Goal: Task Accomplishment & Management: Contribute content

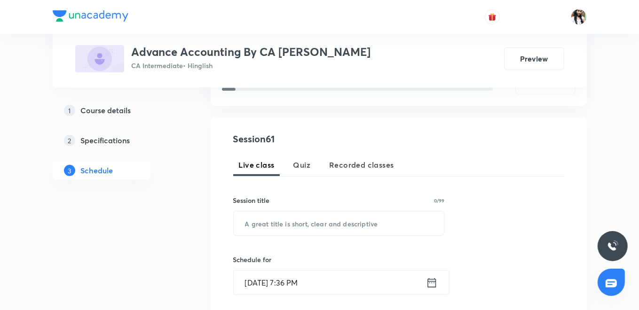
scroll to position [209, 0]
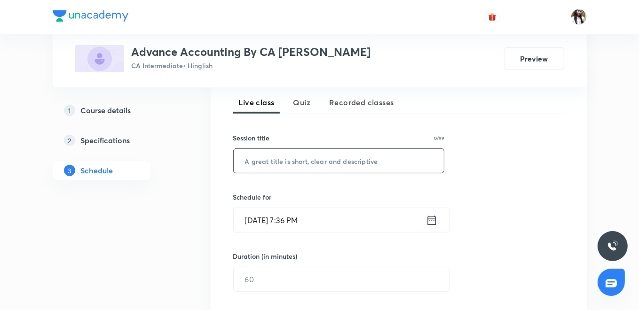
paste input "consolidation Accounting L1"
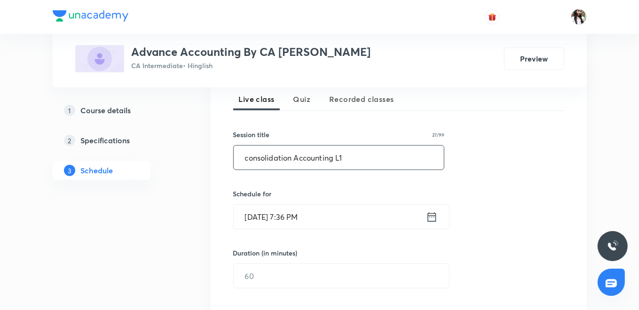
scroll to position [261, 0]
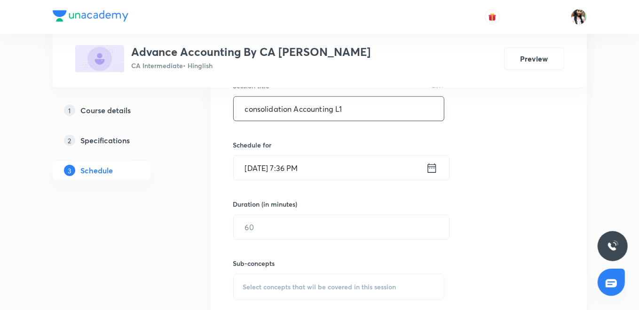
type input "consolidation Accounting L1"
click at [430, 165] on icon at bounding box center [431, 167] width 8 height 9
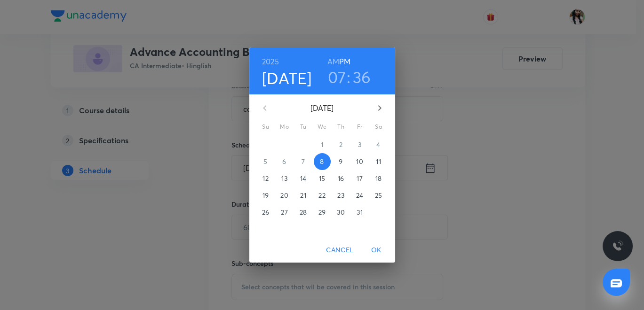
click at [342, 161] on p "9" at bounding box center [340, 161] width 4 height 9
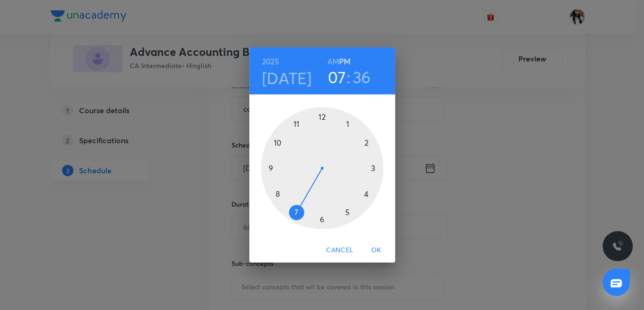
click at [334, 56] on h6 "AM" at bounding box center [333, 61] width 12 height 13
click at [368, 75] on h3 "36" at bounding box center [362, 77] width 18 height 20
click at [321, 220] on div at bounding box center [322, 168] width 122 height 122
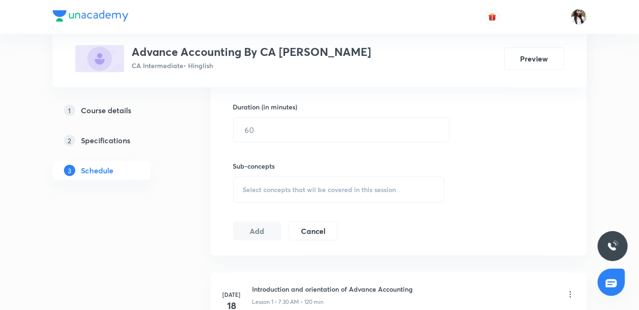
scroll to position [365, 0]
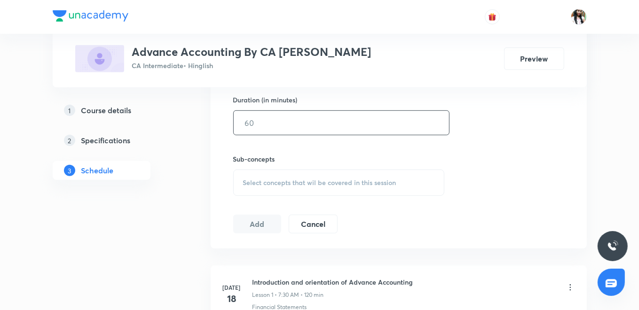
drag, startPoint x: 275, startPoint y: 113, endPoint x: 274, endPoint y: 124, distance: 10.9
click at [275, 113] on input "text" at bounding box center [341, 123] width 215 height 24
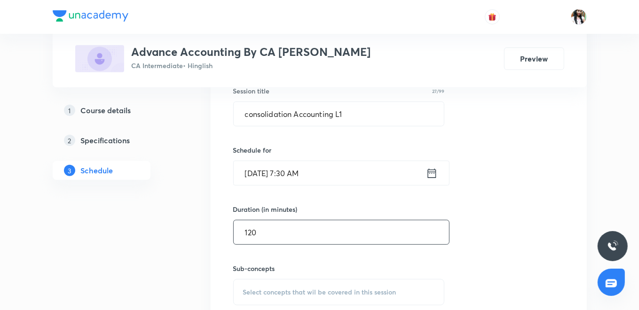
scroll to position [313, 0]
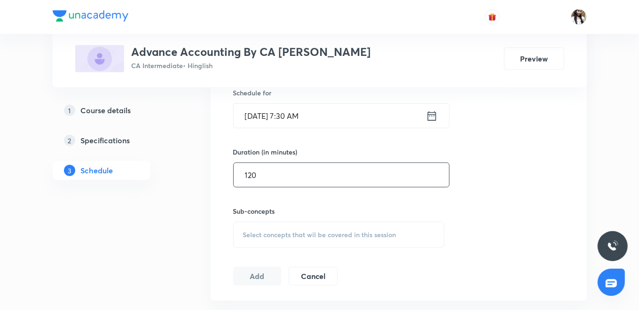
type input "120"
drag, startPoint x: 307, startPoint y: 232, endPoint x: 308, endPoint y: 227, distance: 5.3
click at [307, 233] on span "Select concepts that wil be covered in this session" at bounding box center [319, 235] width 153 height 8
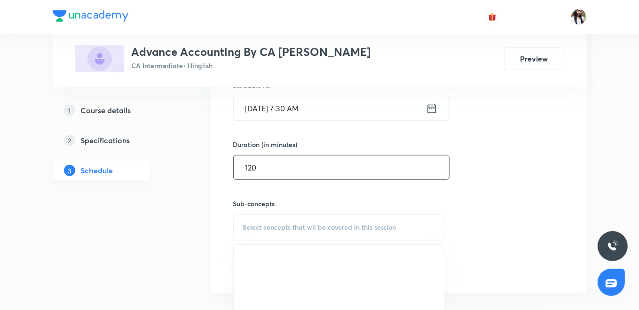
scroll to position [417, 0]
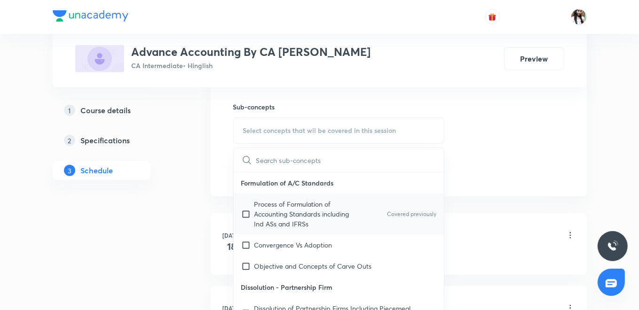
click at [302, 209] on p "Process of Formulation of Accounting Standards including Ind ASs and IFRSs" at bounding box center [301, 214] width 95 height 30
checkbox input "true"
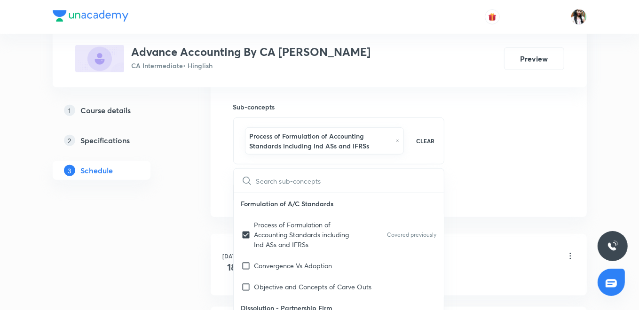
click at [214, 186] on div "Session 61 Live class Quiz Recorded classes Session title 27/99 consolidation A…" at bounding box center [399, 31] width 376 height 371
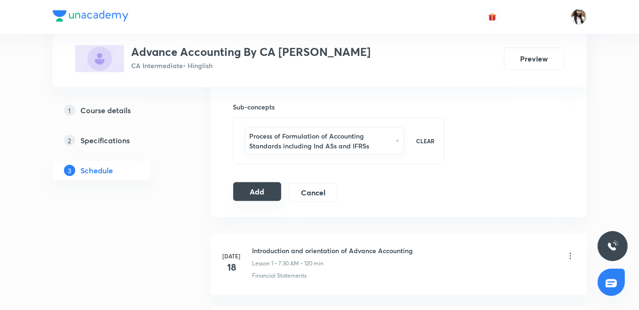
click at [254, 193] on button "Add" at bounding box center [257, 191] width 48 height 19
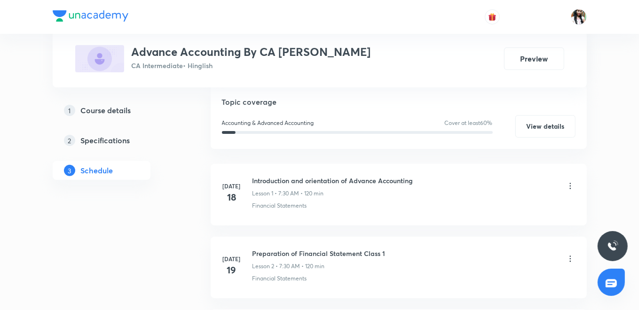
scroll to position [104, 0]
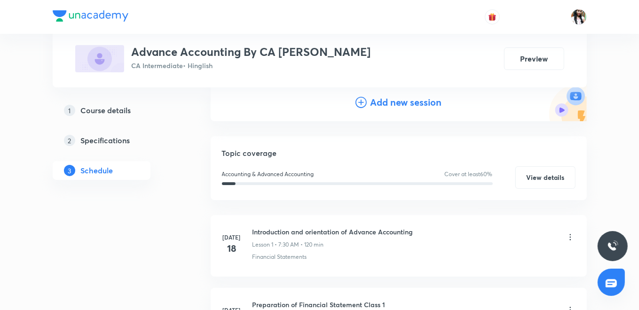
click at [365, 102] on icon at bounding box center [360, 102] width 11 height 11
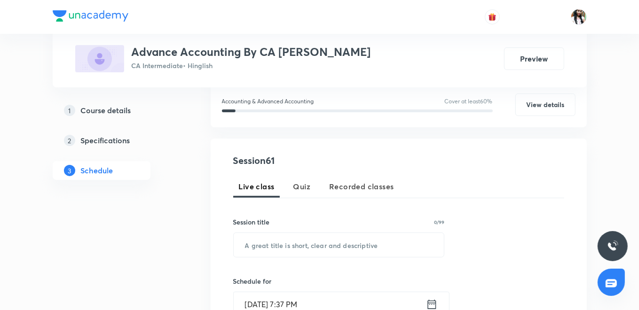
scroll to position [157, 0]
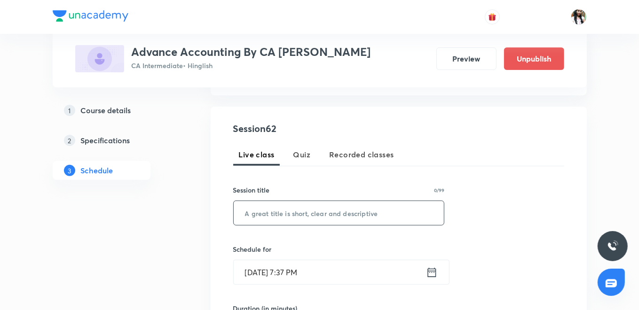
paste input "consolidation Accounting L2"
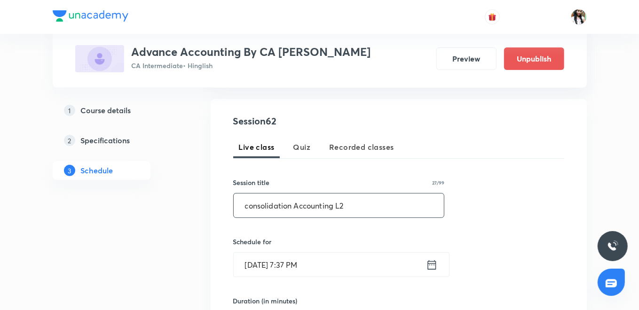
scroll to position [209, 0]
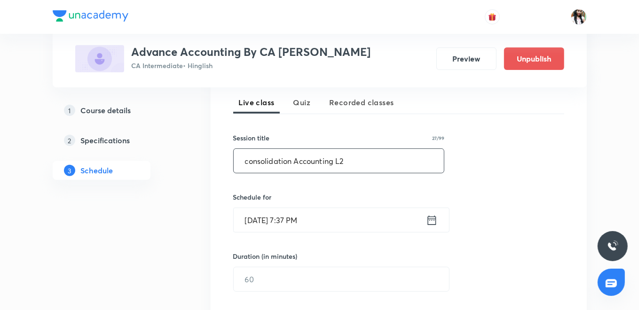
type input "consolidation Accounting L2"
click at [430, 223] on icon at bounding box center [432, 220] width 12 height 13
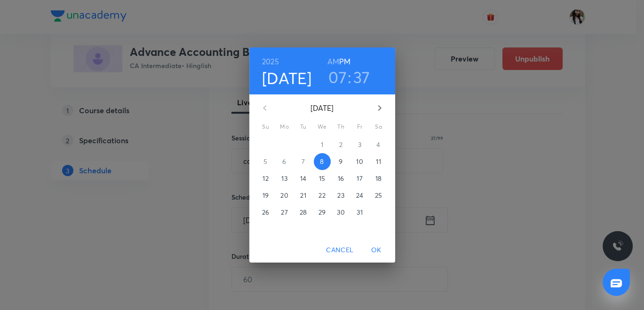
click at [361, 160] on p "10" at bounding box center [359, 161] width 7 height 9
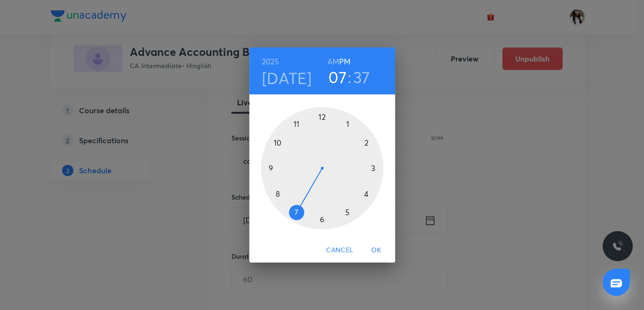
click at [335, 61] on h6 "AM" at bounding box center [333, 61] width 12 height 13
drag, startPoint x: 361, startPoint y: 78, endPoint x: 359, endPoint y: 93, distance: 15.2
click at [361, 78] on h3 "37" at bounding box center [361, 77] width 17 height 20
click at [322, 221] on div at bounding box center [322, 168] width 122 height 122
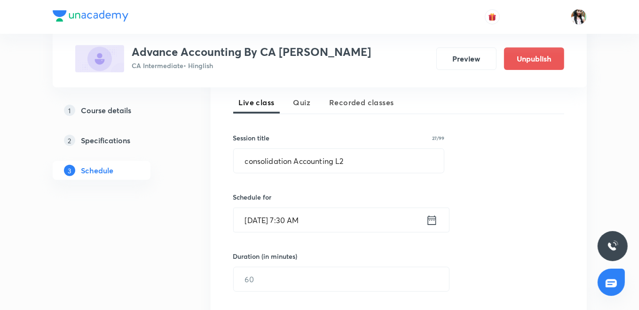
scroll to position [261, 0]
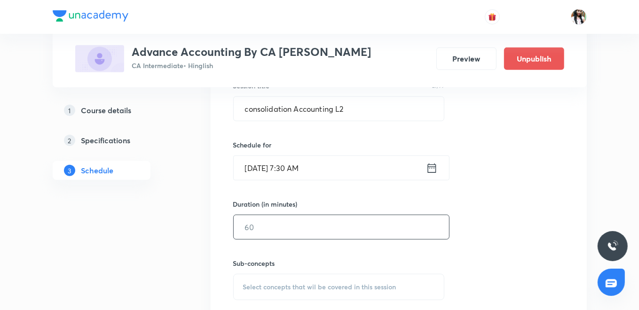
click at [307, 226] on input "text" at bounding box center [341, 227] width 215 height 24
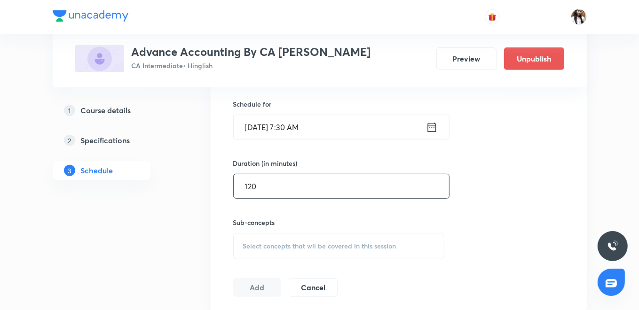
scroll to position [365, 0]
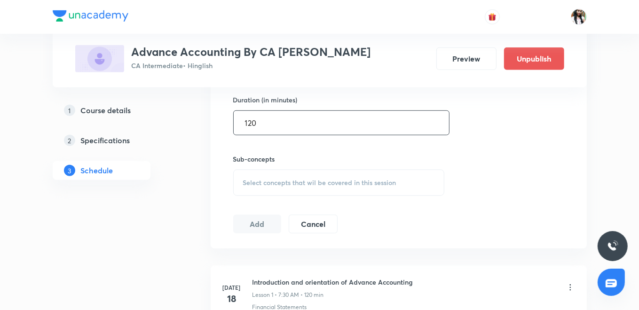
type input "120"
click at [323, 180] on span "Select concepts that wil be covered in this session" at bounding box center [319, 183] width 153 height 8
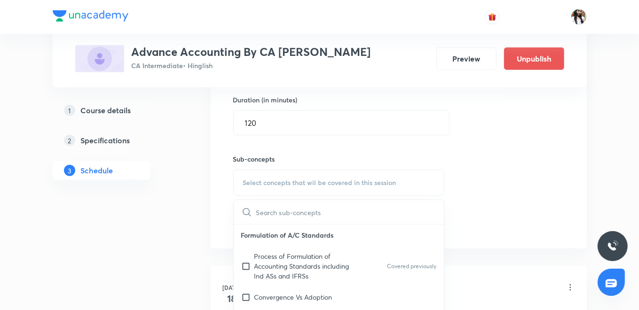
drag, startPoint x: 305, startPoint y: 261, endPoint x: 253, endPoint y: 221, distance: 65.1
click at [305, 261] on p "Process of Formulation of Accounting Standards including Ind ASs and IFRSs" at bounding box center [301, 266] width 95 height 30
checkbox input "true"
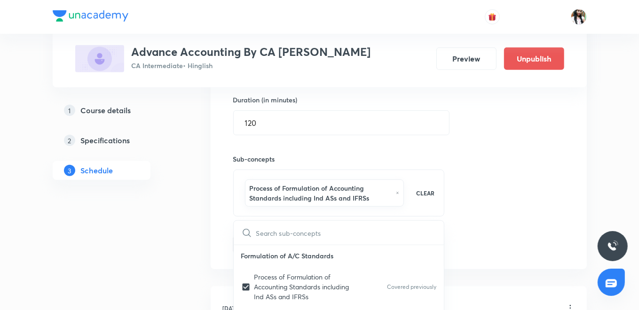
drag, startPoint x: 211, startPoint y: 203, endPoint x: 240, endPoint y: 217, distance: 32.6
click at [212, 203] on div "Session 62 Live class Quiz Recorded classes Session title 27/99 consolidation A…" at bounding box center [399, 83] width 376 height 371
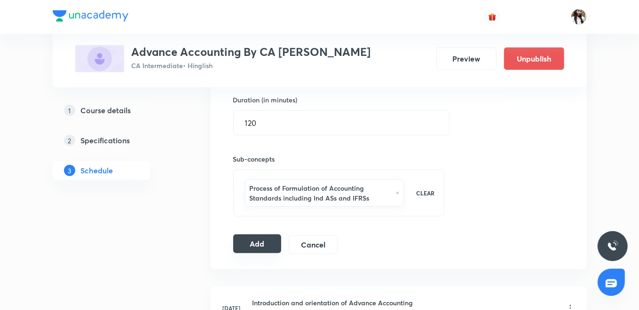
click at [259, 243] on button "Add" at bounding box center [257, 244] width 48 height 19
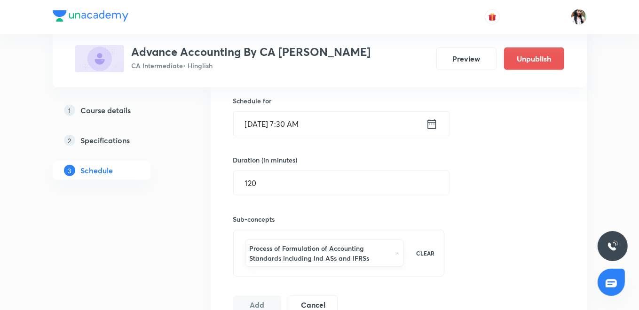
scroll to position [209, 0]
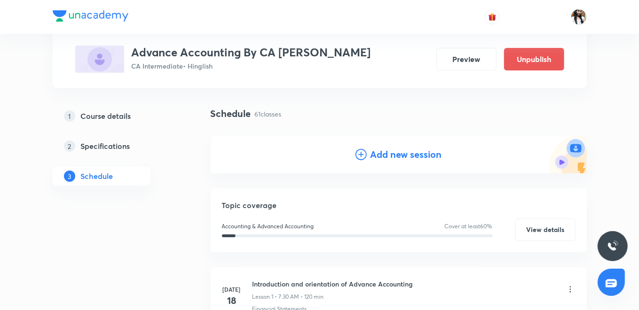
click at [383, 156] on h4 "Add new session" at bounding box center [405, 155] width 71 height 14
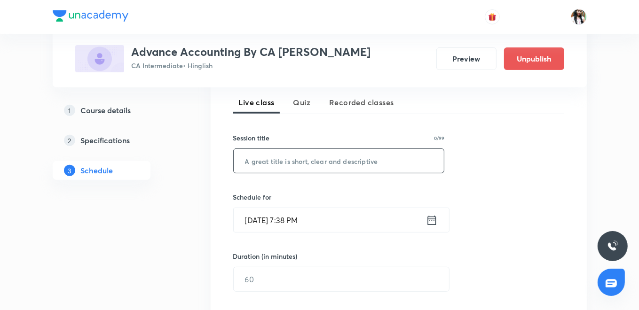
paste input "consolidation Accounting L3"
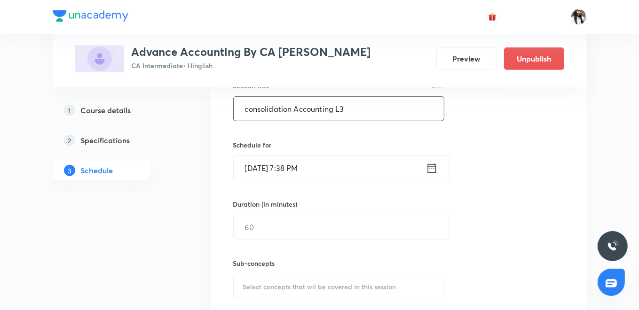
type input "consolidation Accounting L3"
click at [433, 168] on icon at bounding box center [432, 168] width 12 height 13
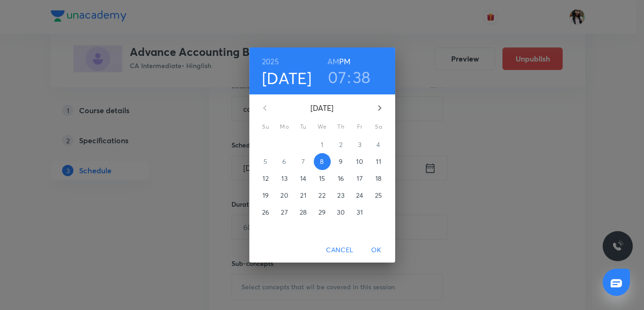
click at [381, 158] on span "11" at bounding box center [378, 161] width 17 height 9
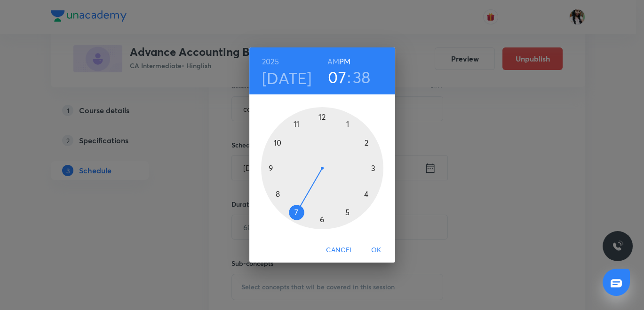
click at [359, 76] on h3 "38" at bounding box center [362, 77] width 18 height 20
click at [322, 220] on div at bounding box center [322, 168] width 122 height 122
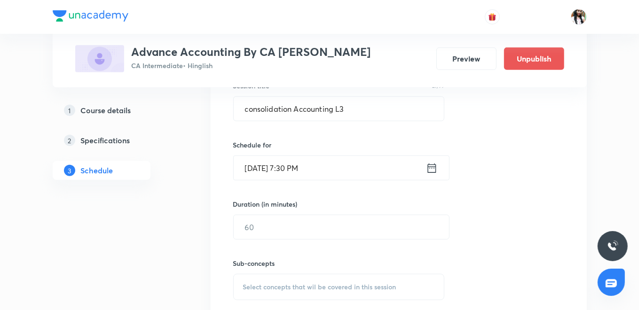
click at [432, 166] on icon at bounding box center [431, 167] width 8 height 9
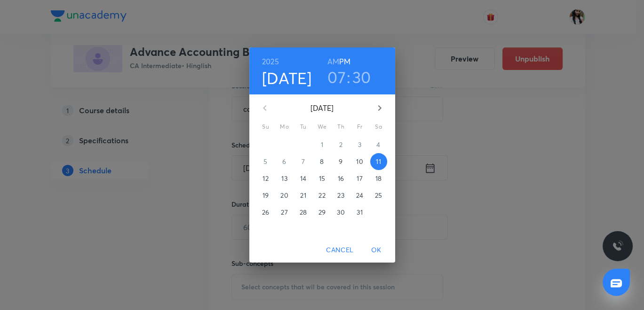
click at [333, 60] on h6 "AM" at bounding box center [333, 61] width 12 height 13
click at [375, 247] on span "OK" at bounding box center [376, 250] width 23 height 12
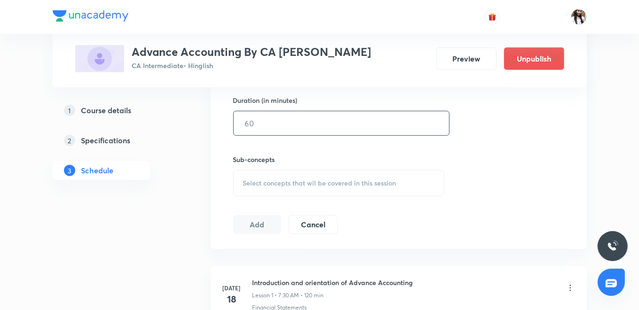
scroll to position [365, 0]
drag, startPoint x: 250, startPoint y: 111, endPoint x: 254, endPoint y: 120, distance: 10.1
click at [251, 113] on input "text" at bounding box center [341, 123] width 215 height 24
type input "120"
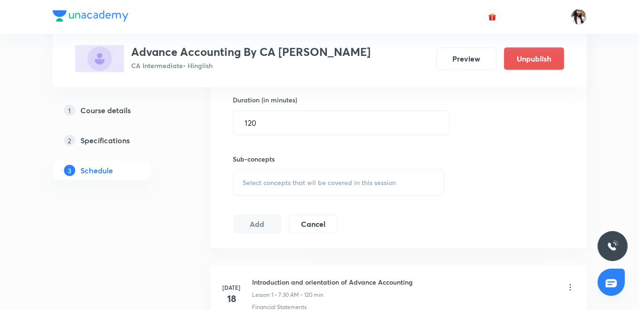
drag, startPoint x: 285, startPoint y: 183, endPoint x: 286, endPoint y: 173, distance: 10.9
click at [285, 183] on span "Select concepts that wil be covered in this session" at bounding box center [319, 183] width 153 height 8
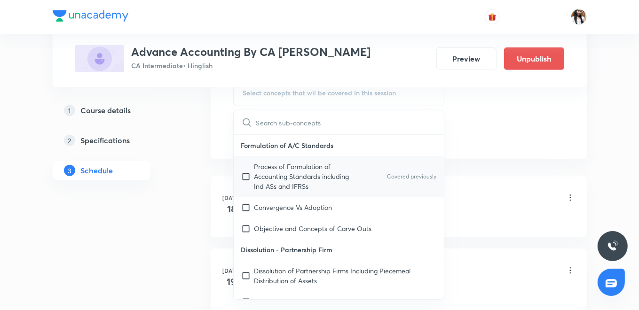
scroll to position [470, 0]
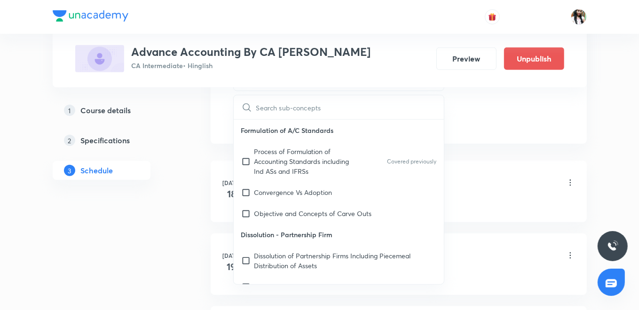
drag, startPoint x: 284, startPoint y: 168, endPoint x: 217, endPoint y: 146, distance: 70.9
click at [283, 169] on p "Process of Formulation of Accounting Standards including Ind ASs and IFRSs" at bounding box center [301, 162] width 95 height 30
checkbox input "true"
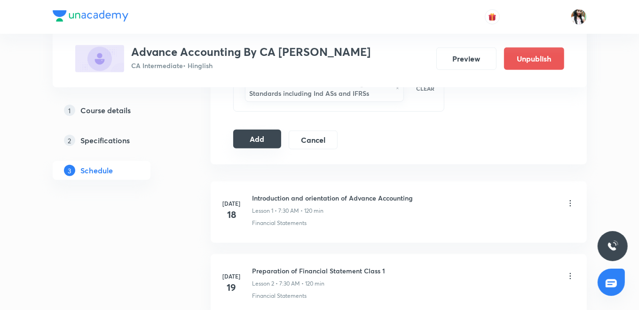
click at [247, 140] on button "Add" at bounding box center [257, 139] width 48 height 19
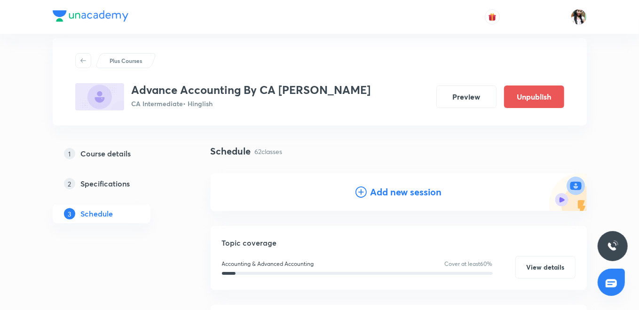
scroll to position [52, 0]
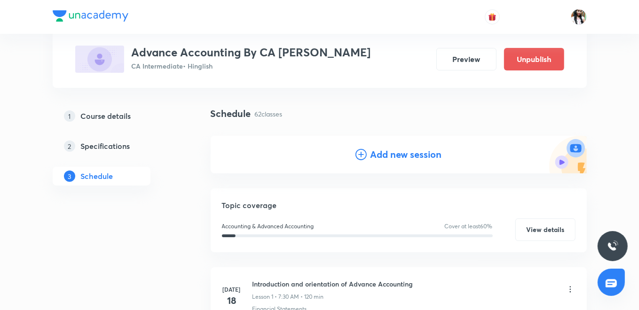
click at [390, 158] on h4 "Add new session" at bounding box center [405, 155] width 71 height 14
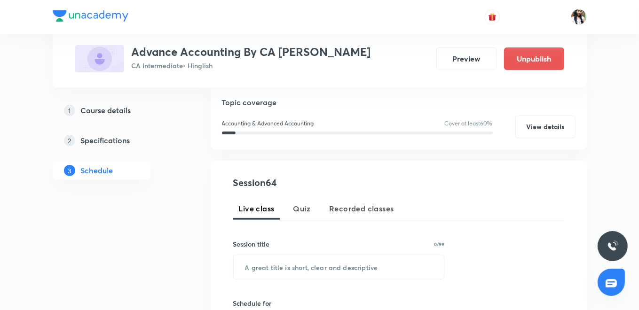
scroll to position [209, 0]
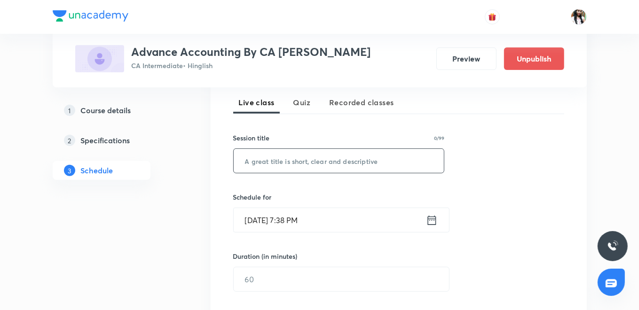
paste input "consolidation Accounting L4"
type input "consolidation Accounting L4"
click at [436, 217] on icon at bounding box center [432, 220] width 12 height 13
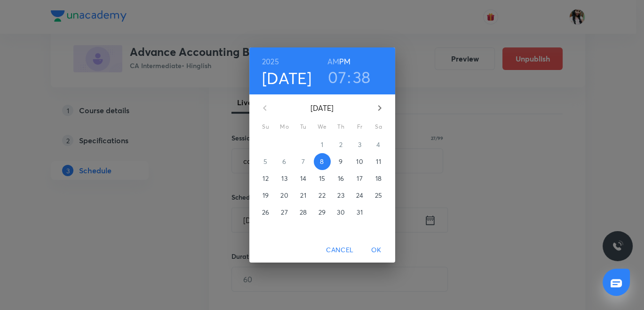
click at [282, 178] on p "13" at bounding box center [284, 178] width 6 height 9
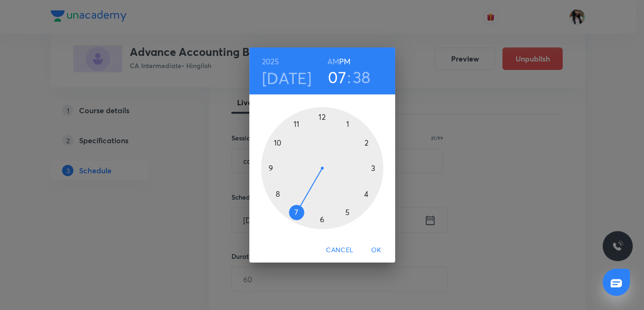
drag, startPoint x: 330, startPoint y: 59, endPoint x: 339, endPoint y: 72, distance: 16.2
click at [330, 59] on h6 "AM" at bounding box center [333, 61] width 12 height 13
drag, startPoint x: 368, startPoint y: 79, endPoint x: 355, endPoint y: 102, distance: 26.9
click at [368, 79] on h3 "38" at bounding box center [362, 77] width 18 height 20
click at [321, 219] on div at bounding box center [322, 168] width 122 height 122
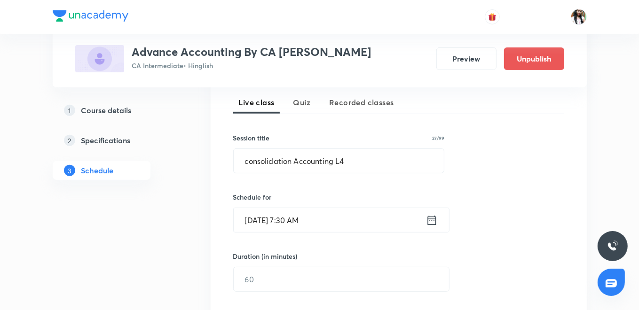
scroll to position [261, 0]
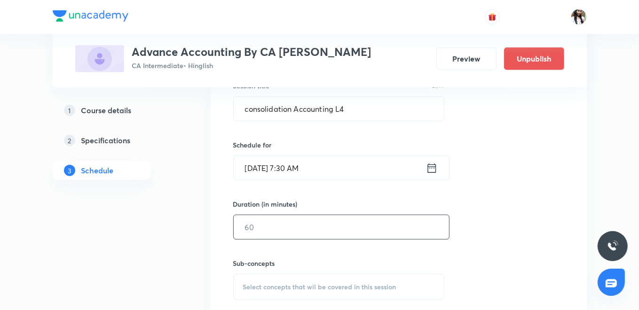
click at [308, 226] on input "text" at bounding box center [341, 227] width 215 height 24
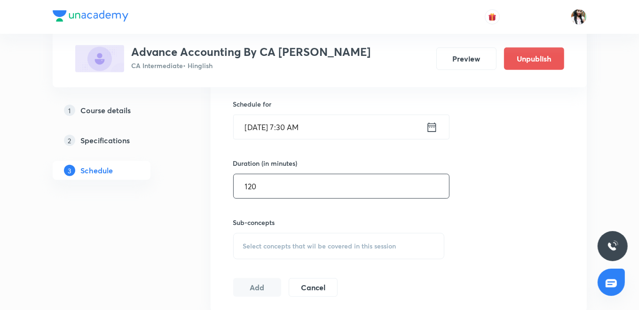
scroll to position [365, 0]
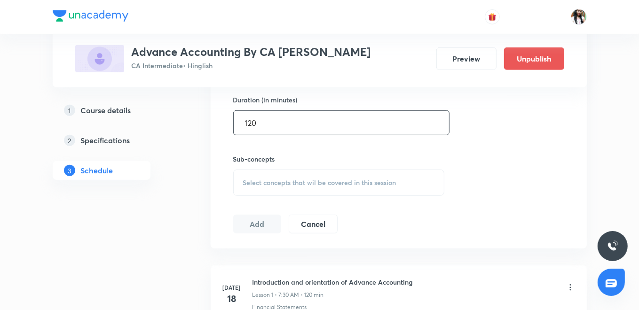
type input "120"
click at [274, 183] on span "Select concepts that wil be covered in this session" at bounding box center [319, 183] width 153 height 8
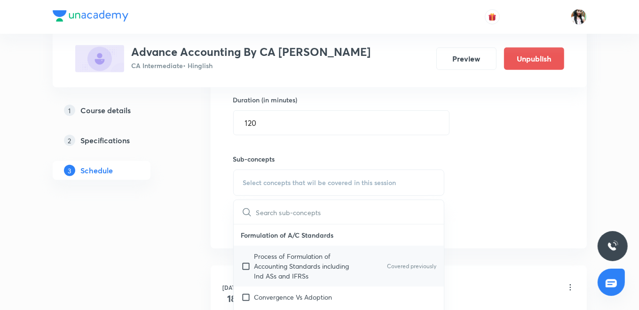
click at [268, 261] on p "Process of Formulation of Accounting Standards including Ind ASs and IFRSs" at bounding box center [301, 266] width 95 height 30
checkbox input "true"
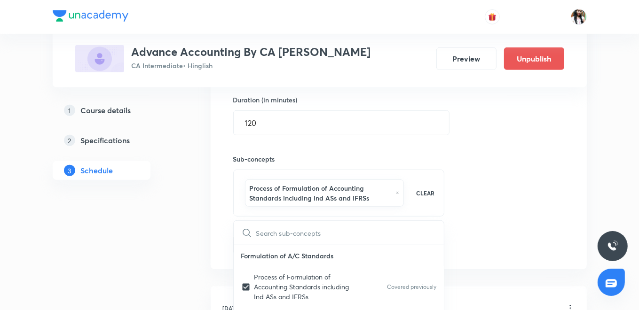
click at [216, 209] on div "Session 64 Live class Quiz Recorded classes Session title 27/99 consolidation A…" at bounding box center [399, 83] width 376 height 371
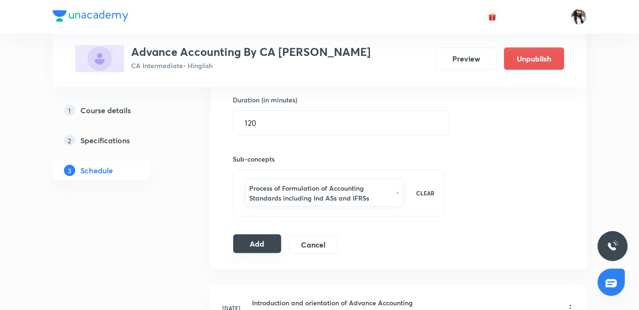
click at [244, 243] on button "Add" at bounding box center [257, 244] width 48 height 19
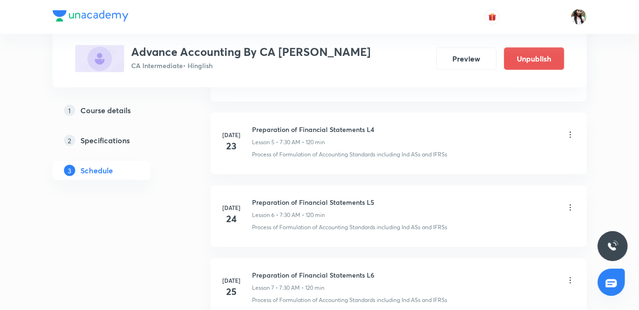
scroll to position [0, 0]
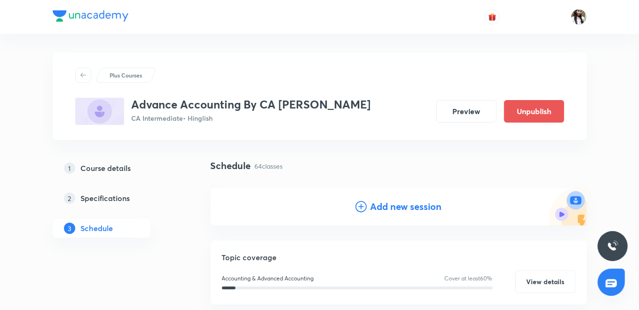
click at [383, 205] on h4 "Add new session" at bounding box center [405, 207] width 71 height 14
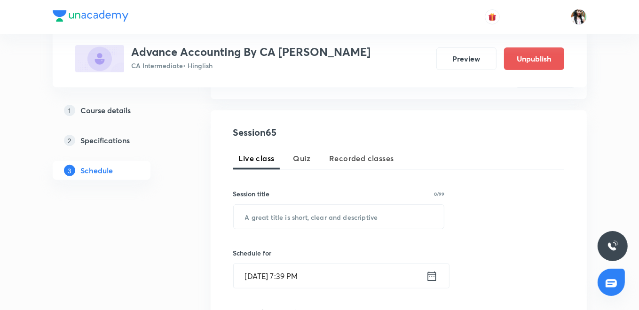
scroll to position [157, 0]
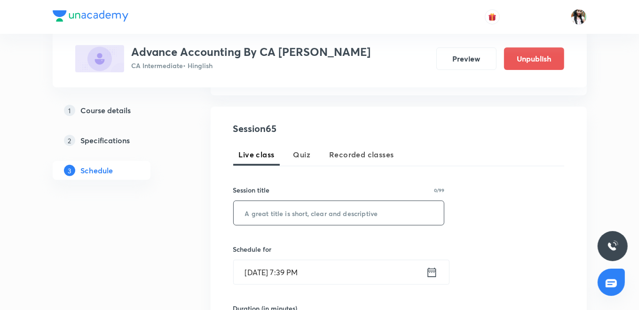
drag, startPoint x: 306, startPoint y: 222, endPoint x: 307, endPoint y: 217, distance: 5.3
paste input "consolidation Accounting L5"
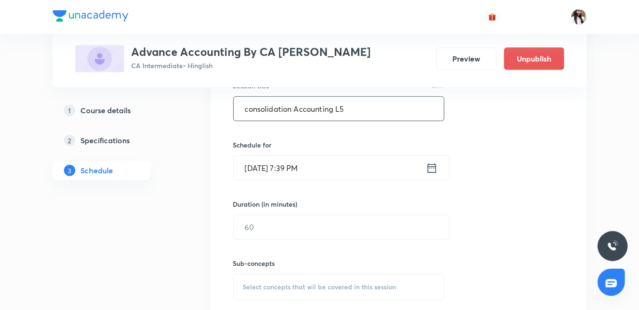
type input "consolidation Accounting L5"
click at [427, 167] on icon at bounding box center [432, 168] width 12 height 13
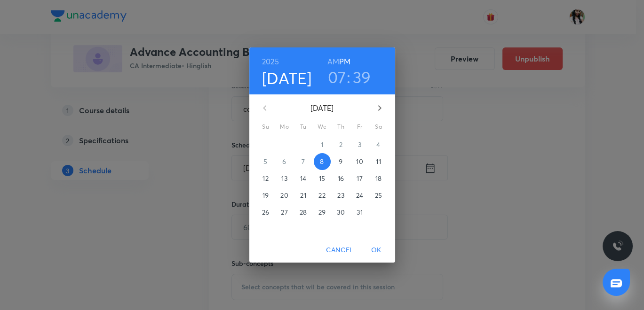
click at [304, 179] on p "14" at bounding box center [303, 178] width 6 height 9
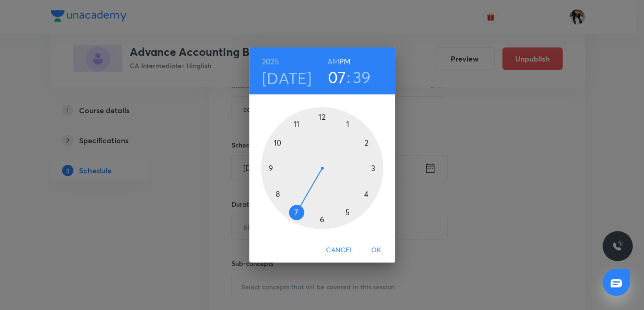
click at [331, 60] on h6 "AM" at bounding box center [333, 61] width 12 height 13
click at [365, 79] on h3 "39" at bounding box center [362, 77] width 18 height 20
click at [322, 217] on div at bounding box center [322, 168] width 122 height 122
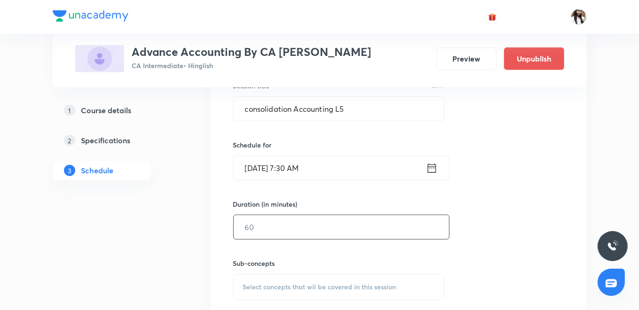
click at [278, 220] on input "text" at bounding box center [341, 227] width 215 height 24
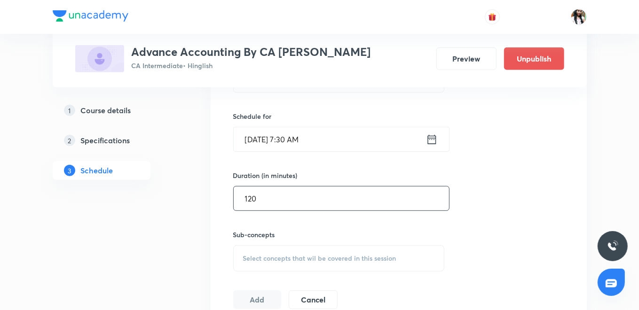
scroll to position [365, 0]
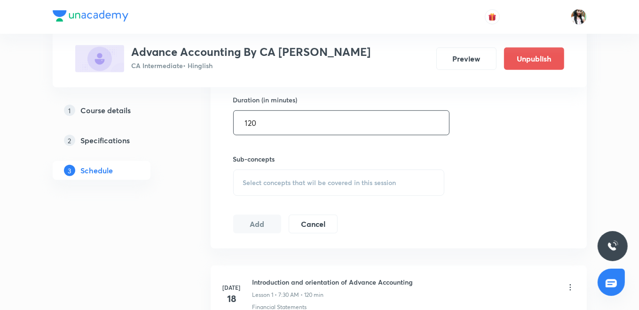
type input "120"
click at [277, 176] on div "Select concepts that wil be covered in this session" at bounding box center [339, 183] width 212 height 26
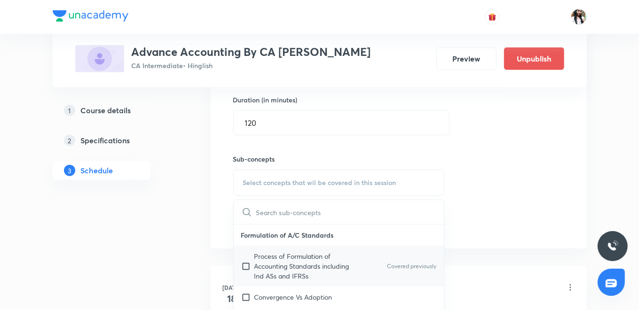
click at [280, 261] on p "Process of Formulation of Accounting Standards including Ind ASs and IFRSs" at bounding box center [301, 266] width 95 height 30
checkbox input "true"
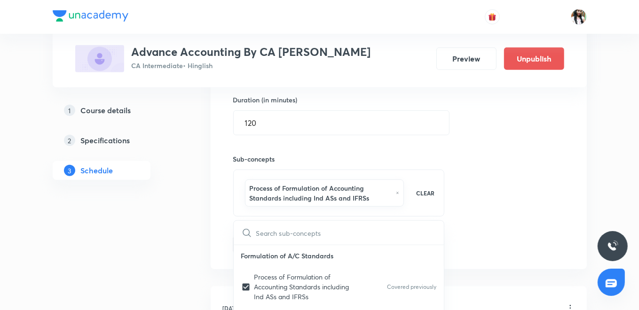
click at [221, 232] on div "Session 65 Live class Quiz Recorded classes Session title 27/99 consolidation A…" at bounding box center [399, 83] width 376 height 371
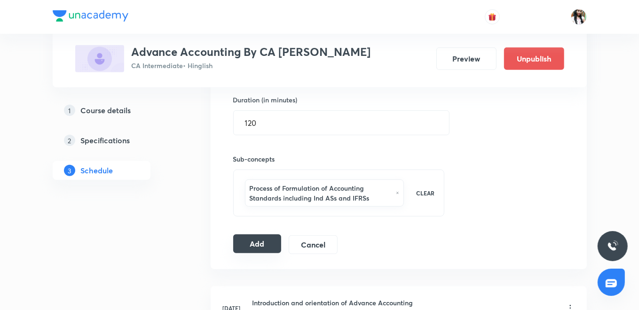
click at [238, 241] on button "Add" at bounding box center [257, 244] width 48 height 19
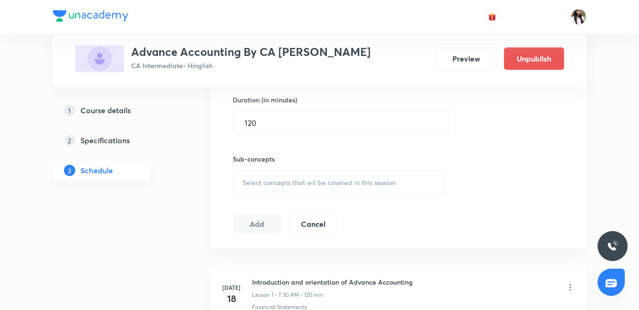
scroll to position [209, 0]
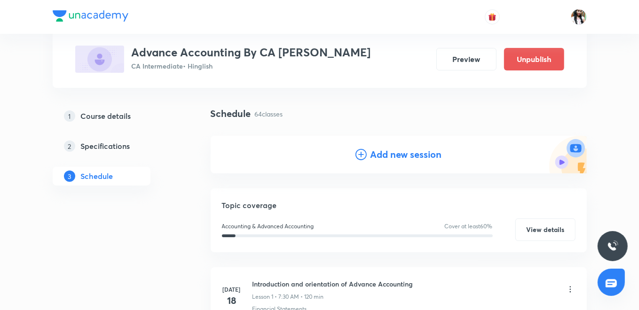
click at [385, 153] on h4 "Add new session" at bounding box center [405, 155] width 71 height 14
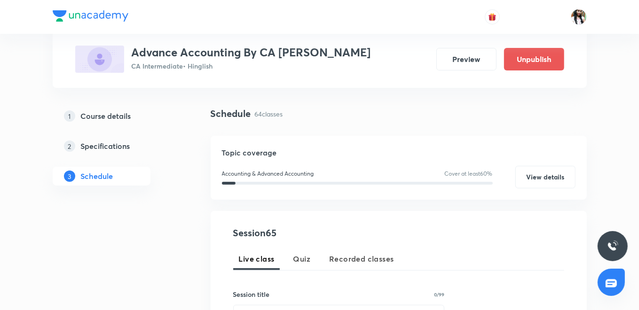
scroll to position [157, 0]
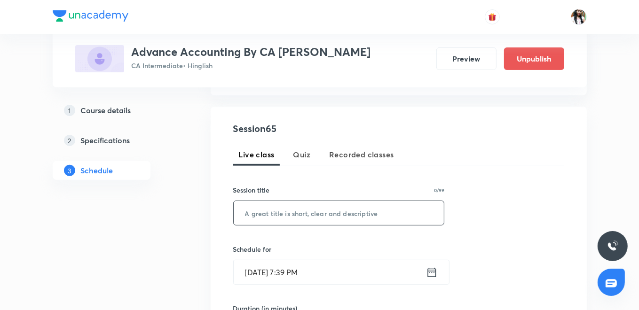
paste input "consolidation Accounting L6"
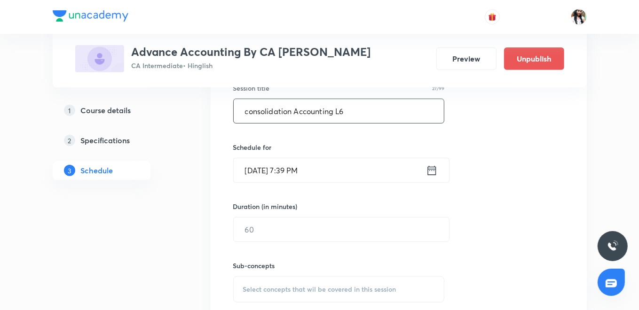
scroll to position [261, 0]
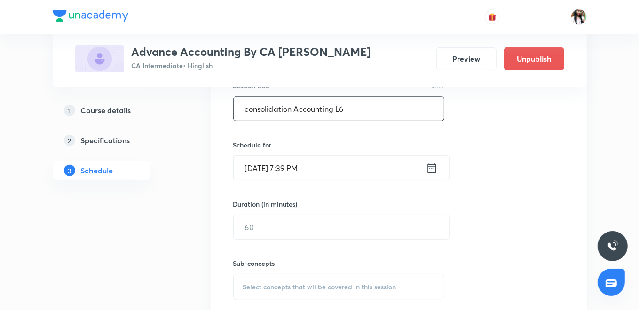
type input "consolidation Accounting L6"
click at [430, 166] on icon at bounding box center [431, 167] width 8 height 9
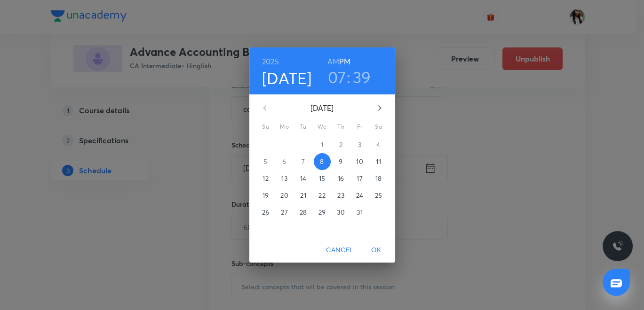
click at [322, 177] on p "15" at bounding box center [322, 178] width 6 height 9
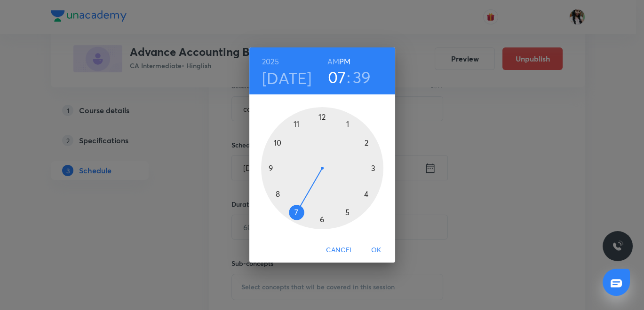
click at [333, 60] on h6 "AM" at bounding box center [333, 61] width 12 height 13
drag, startPoint x: 361, startPoint y: 79, endPoint x: 350, endPoint y: 136, distance: 59.0
click at [361, 78] on h3 "39" at bounding box center [362, 77] width 18 height 20
click at [322, 220] on div at bounding box center [322, 168] width 122 height 122
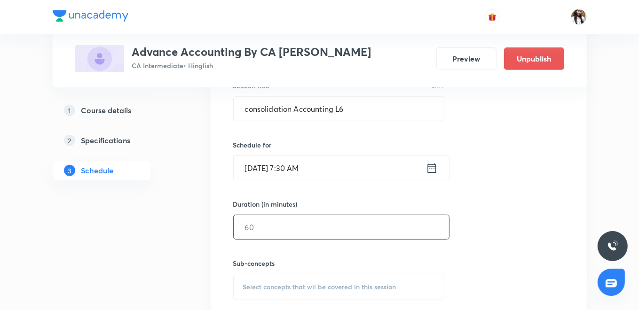
scroll to position [313, 0]
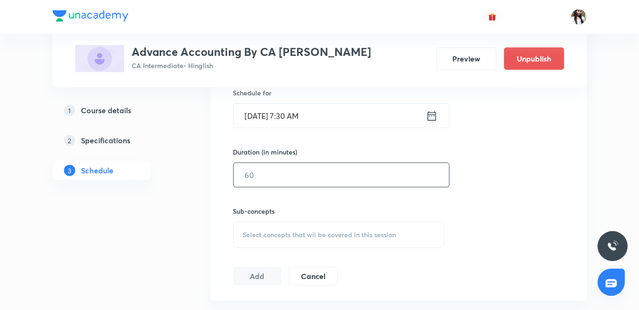
click at [275, 181] on input "text" at bounding box center [341, 175] width 215 height 24
type input "120"
click at [270, 234] on span "Select concepts that wil be covered in this session" at bounding box center [319, 235] width 153 height 8
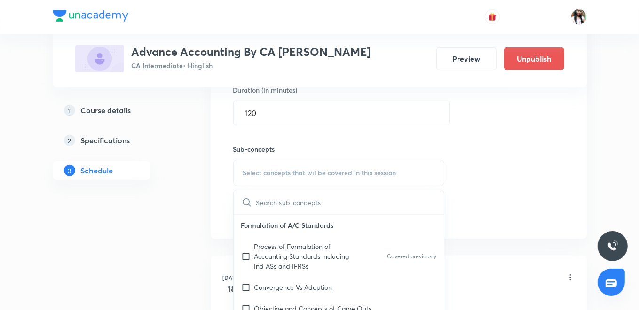
scroll to position [417, 0]
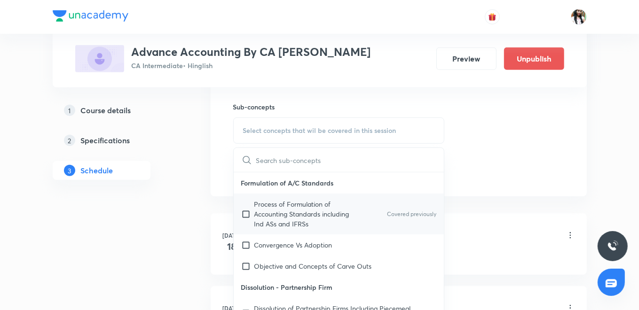
click at [275, 206] on p "Process of Formulation of Accounting Standards including Ind ASs and IFRSs" at bounding box center [301, 214] width 95 height 30
checkbox input "true"
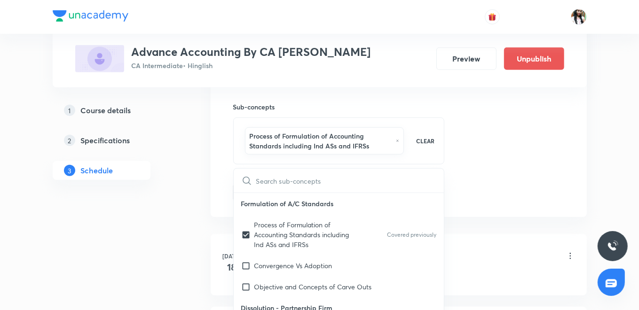
drag, startPoint x: 210, startPoint y: 166, endPoint x: 234, endPoint y: 178, distance: 26.7
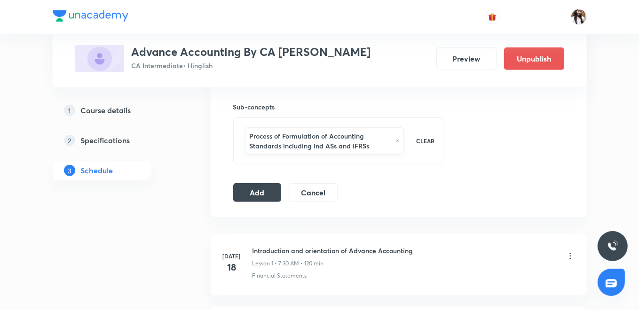
drag, startPoint x: 254, startPoint y: 189, endPoint x: 268, endPoint y: 180, distance: 17.3
click at [254, 189] on button "Add" at bounding box center [257, 192] width 48 height 19
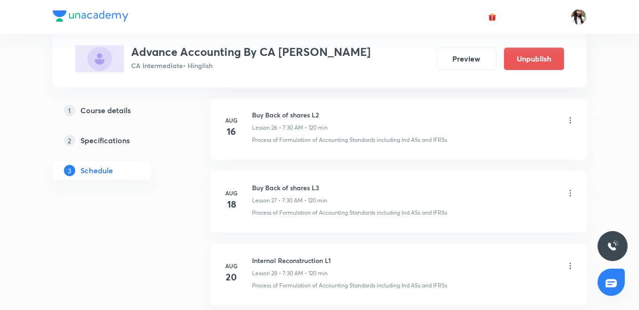
scroll to position [0, 0]
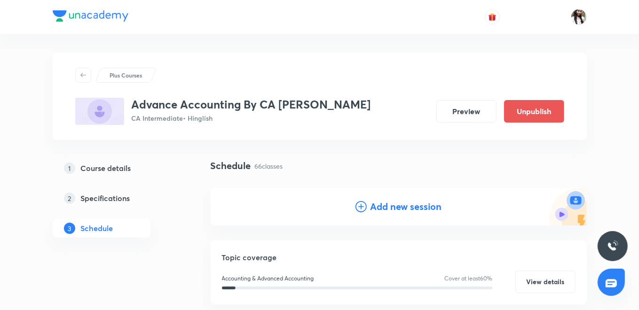
drag, startPoint x: 431, startPoint y: 212, endPoint x: 335, endPoint y: 133, distance: 124.2
click at [429, 210] on h4 "Add new session" at bounding box center [405, 207] width 71 height 14
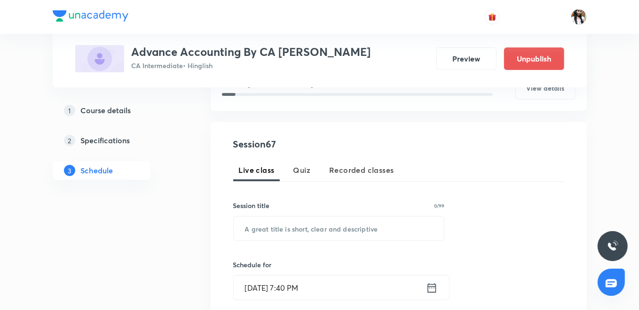
scroll to position [157, 0]
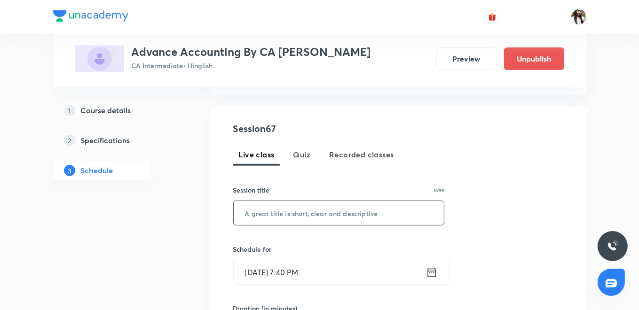
paste input "consolidation Accounting L7"
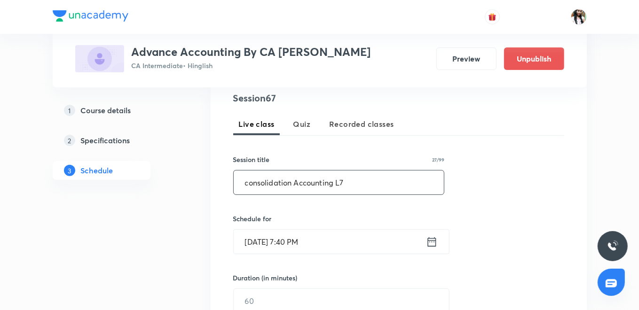
scroll to position [209, 0]
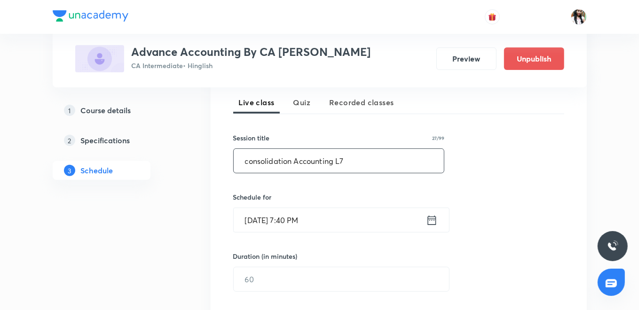
type input "consolidation Accounting L7"
click at [433, 216] on icon at bounding box center [432, 220] width 12 height 13
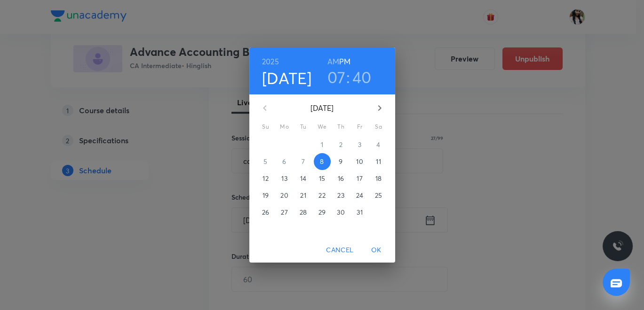
click at [341, 181] on p "16" at bounding box center [341, 178] width 6 height 9
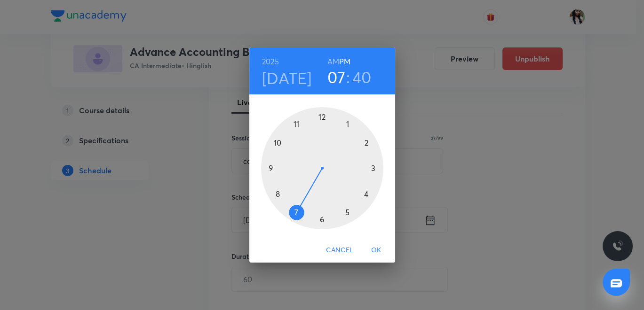
click at [330, 61] on h6 "AM" at bounding box center [333, 61] width 12 height 13
click at [364, 79] on h3 "40" at bounding box center [361, 77] width 19 height 20
click at [320, 220] on div at bounding box center [322, 168] width 122 height 122
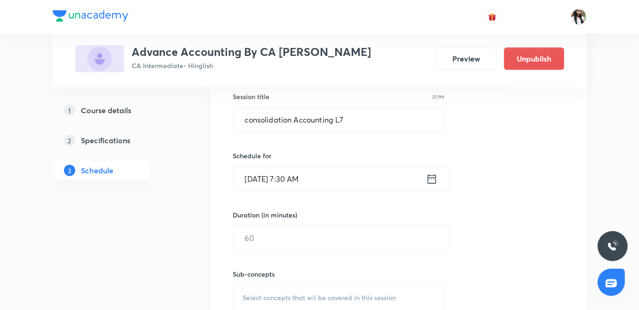
scroll to position [313, 0]
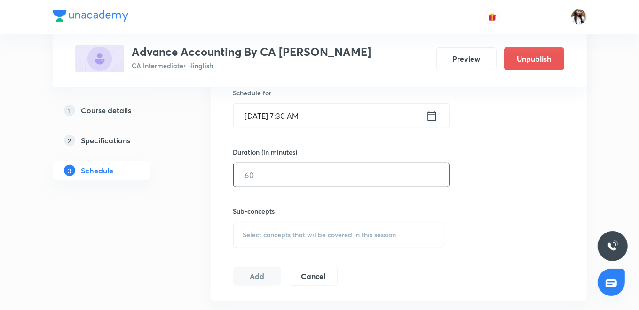
click at [294, 183] on input "text" at bounding box center [341, 175] width 215 height 24
type input "120"
click at [313, 231] on span "Select concepts that wil be covered in this session" at bounding box center [319, 235] width 153 height 8
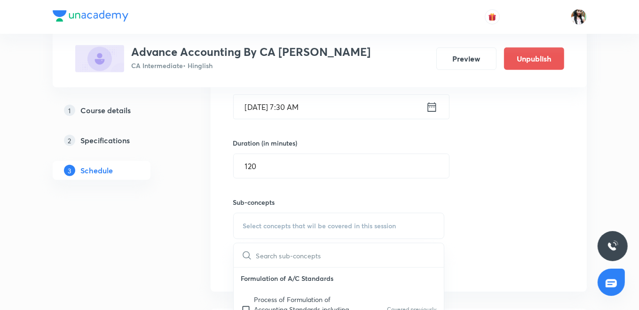
scroll to position [365, 0]
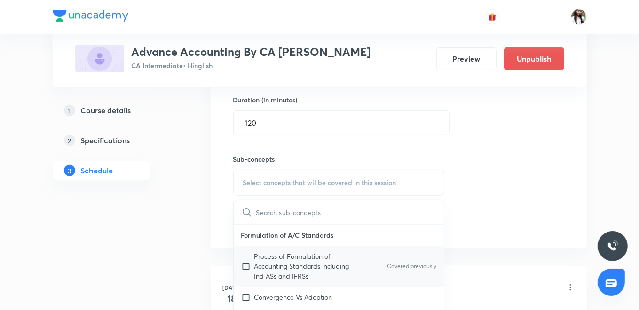
click at [291, 264] on p "Process of Formulation of Accounting Standards including Ind ASs and IFRSs" at bounding box center [301, 266] width 95 height 30
checkbox input "true"
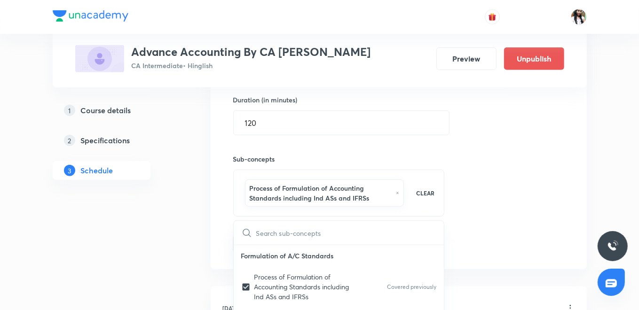
drag, startPoint x: 203, startPoint y: 200, endPoint x: 237, endPoint y: 239, distance: 52.3
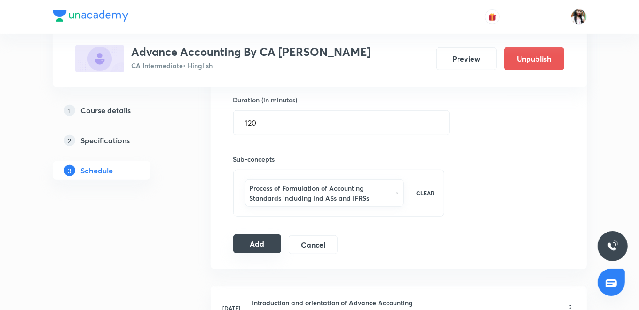
click at [251, 242] on button "Add" at bounding box center [257, 244] width 48 height 19
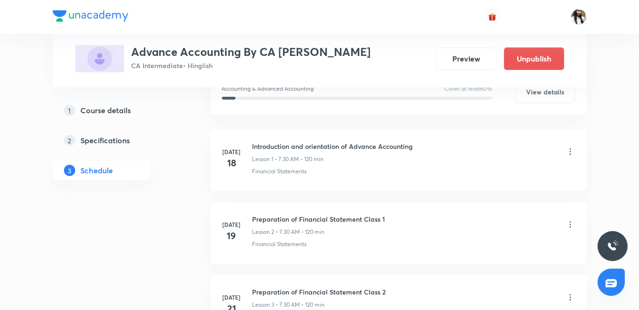
scroll to position [52, 0]
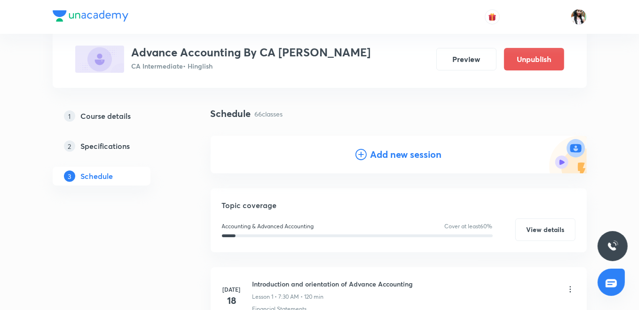
click at [386, 155] on h4 "Add new session" at bounding box center [405, 155] width 71 height 14
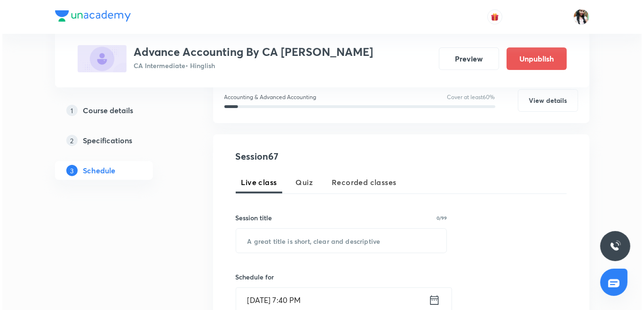
scroll to position [209, 0]
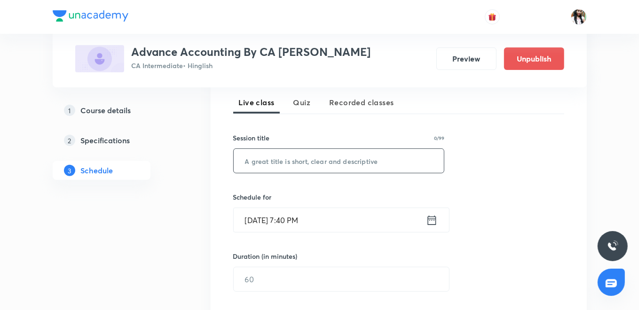
paste input "consolidation Accounting L8"
type input "consolidation Accounting L8"
click at [432, 221] on icon at bounding box center [432, 220] width 12 height 13
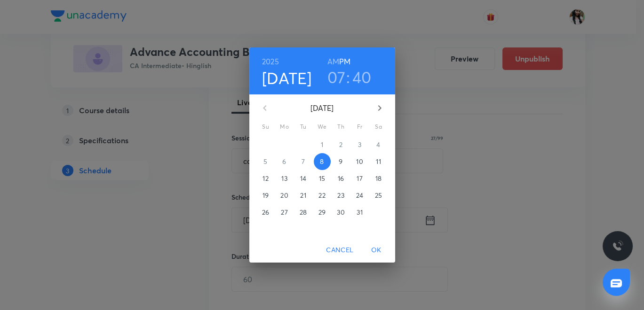
click at [361, 176] on p "17" at bounding box center [359, 178] width 6 height 9
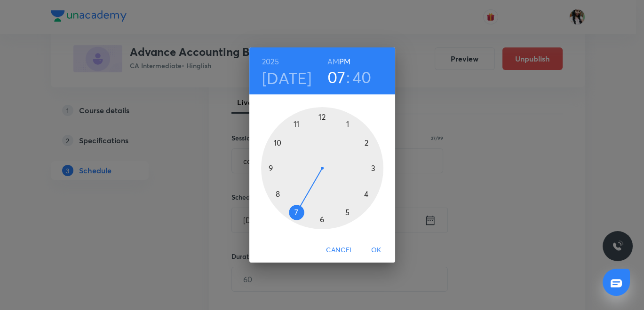
drag, startPoint x: 335, startPoint y: 58, endPoint x: 343, endPoint y: 69, distance: 13.2
click at [336, 58] on h6 "AM" at bounding box center [333, 61] width 12 height 13
click at [359, 79] on h3 "40" at bounding box center [361, 77] width 19 height 20
click at [321, 219] on div at bounding box center [322, 168] width 122 height 122
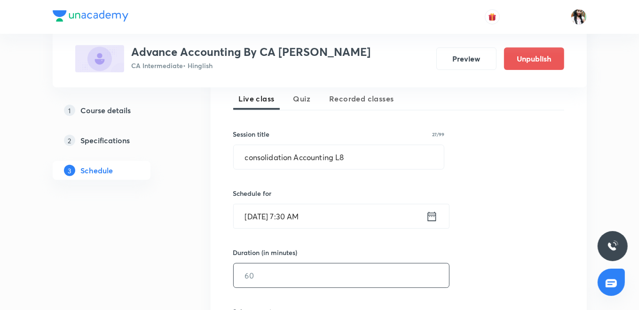
scroll to position [261, 0]
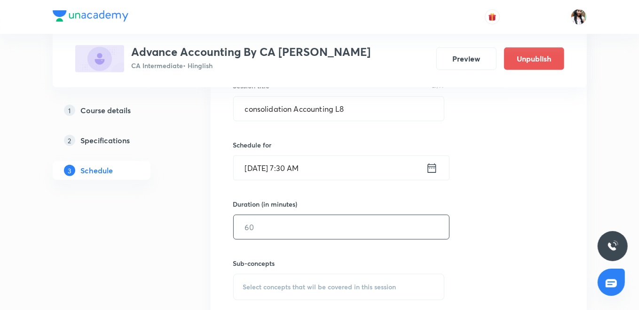
click at [314, 232] on input "text" at bounding box center [341, 227] width 215 height 24
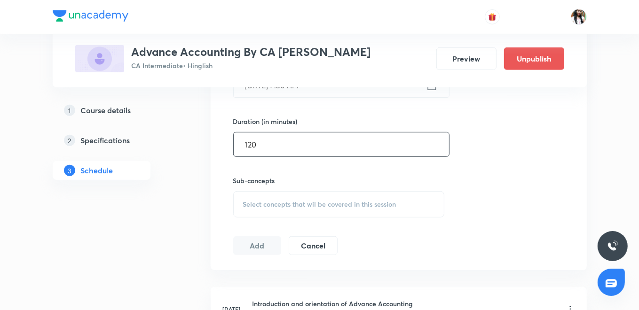
scroll to position [365, 0]
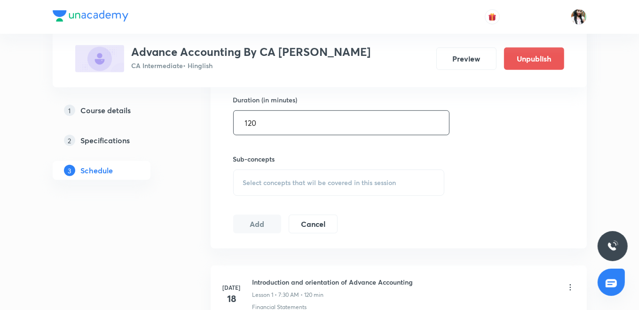
type input "120"
click at [287, 183] on span "Select concepts that wil be covered in this session" at bounding box center [319, 183] width 153 height 8
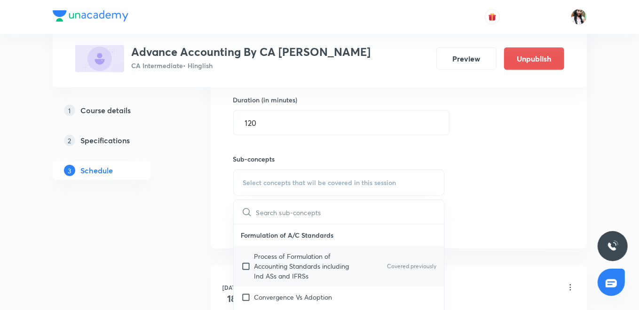
click at [278, 260] on p "Process of Formulation of Accounting Standards including Ind ASs and IFRSs" at bounding box center [301, 266] width 95 height 30
checkbox input "true"
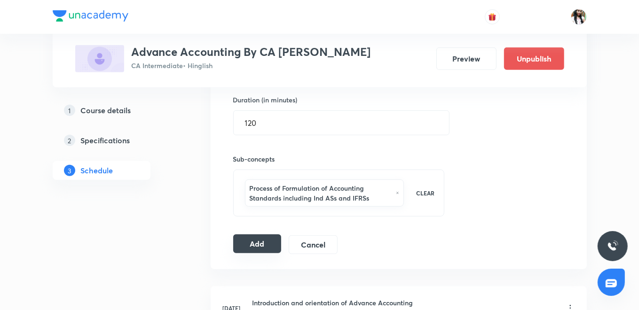
click at [256, 242] on button "Add" at bounding box center [257, 244] width 48 height 19
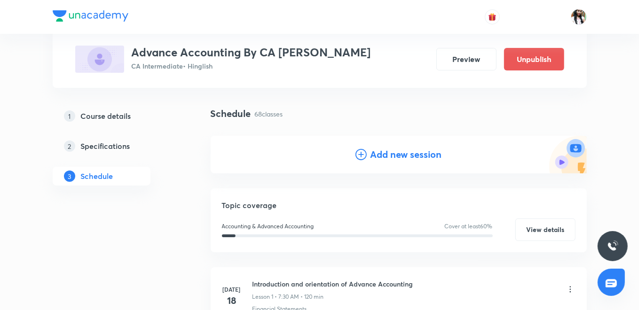
drag, startPoint x: 354, startPoint y: 154, endPoint x: 345, endPoint y: 143, distance: 14.6
click at [355, 154] on icon at bounding box center [360, 154] width 11 height 11
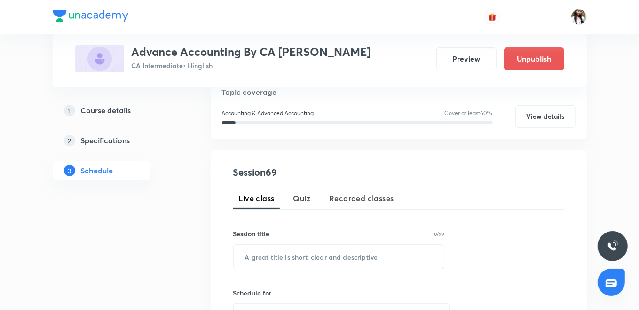
scroll to position [157, 0]
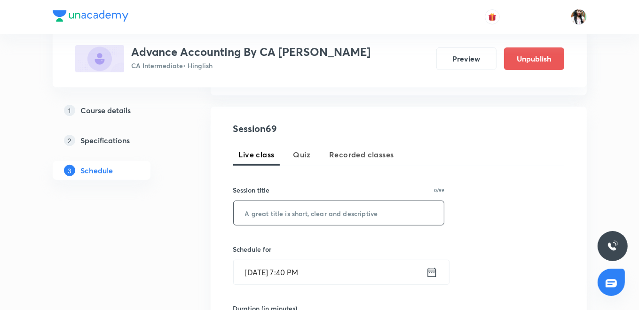
paste input "consolidation Accounting L9"
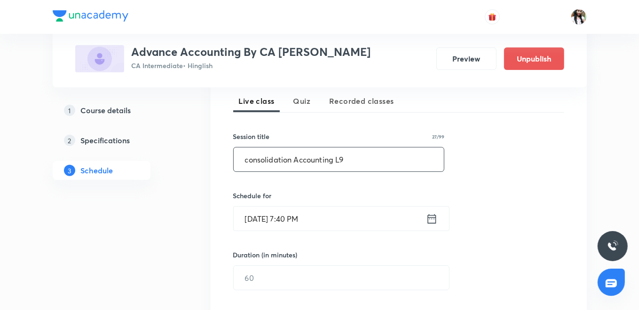
scroll to position [261, 0]
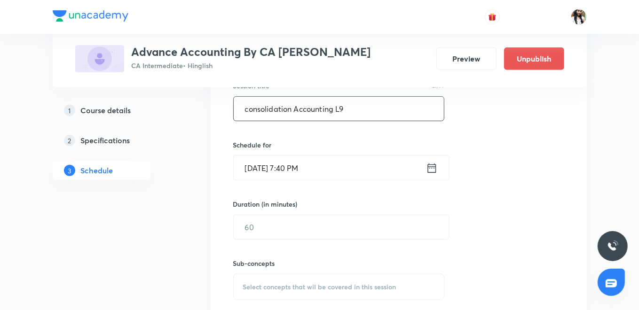
type input "consolidation Accounting L9"
click at [432, 168] on icon at bounding box center [432, 168] width 12 height 13
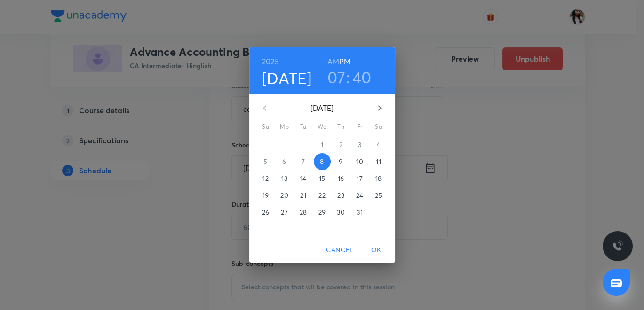
click at [377, 176] on p "18" at bounding box center [378, 178] width 6 height 9
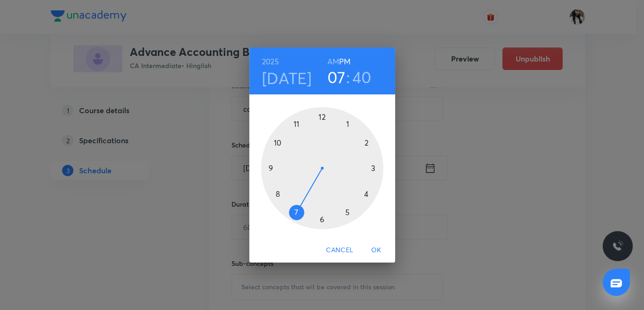
click at [326, 60] on div "[DATE] 07 : 40 AM PM" at bounding box center [322, 71] width 131 height 32
click at [333, 62] on h6 "AM" at bounding box center [333, 61] width 12 height 13
click at [358, 74] on h3 "40" at bounding box center [361, 77] width 19 height 20
click at [321, 219] on div at bounding box center [322, 168] width 122 height 122
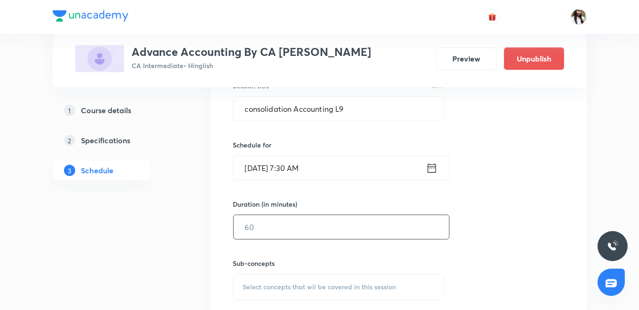
click at [295, 229] on input "text" at bounding box center [341, 227] width 215 height 24
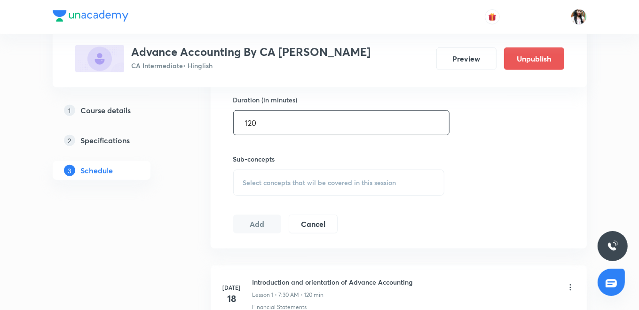
type input "120"
click at [286, 181] on span "Select concepts that wil be covered in this session" at bounding box center [319, 183] width 153 height 8
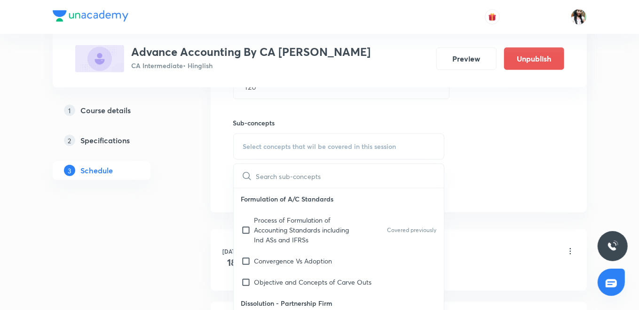
scroll to position [417, 0]
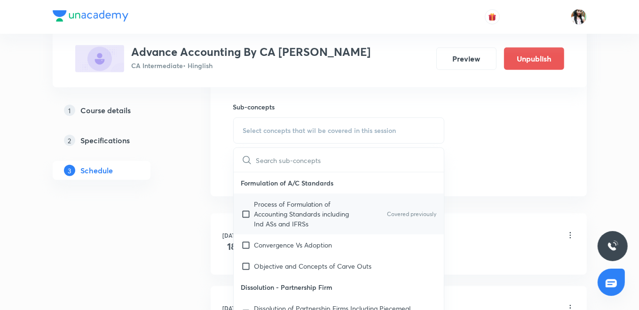
click at [269, 208] on p "Process of Formulation of Accounting Standards including Ind ASs and IFRSs" at bounding box center [301, 214] width 95 height 30
checkbox input "true"
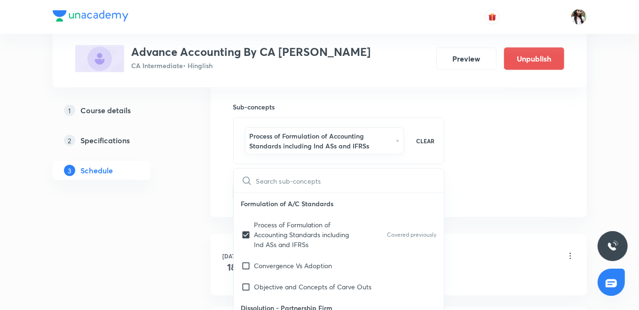
click at [223, 176] on div "Session 69 Live class Quiz Recorded classes Session title 27/99 consolidation A…" at bounding box center [399, 31] width 376 height 371
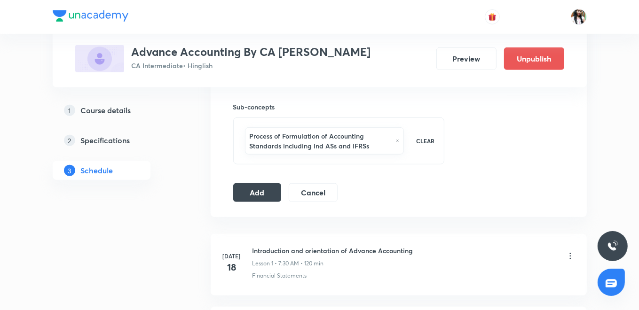
click at [245, 190] on button "Add" at bounding box center [257, 192] width 48 height 19
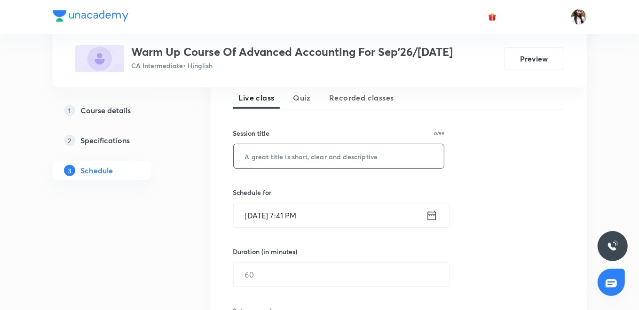
scroll to position [176, 0]
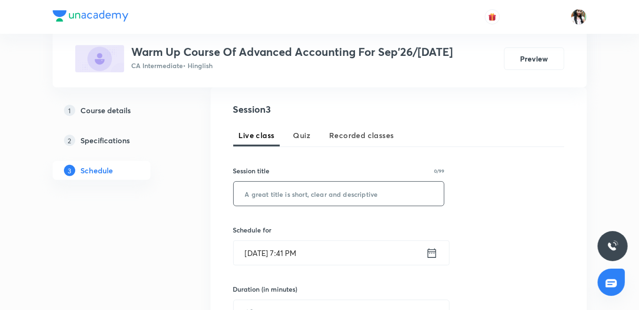
click at [352, 192] on input "text" at bounding box center [339, 194] width 211 height 24
paste input "Company Financial Statements L2"
type input "Company Financial Statements L2"
click at [431, 252] on icon at bounding box center [432, 253] width 12 height 13
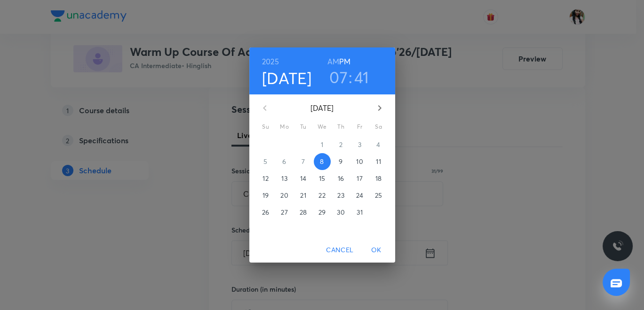
click at [338, 159] on p "9" at bounding box center [340, 161] width 4 height 9
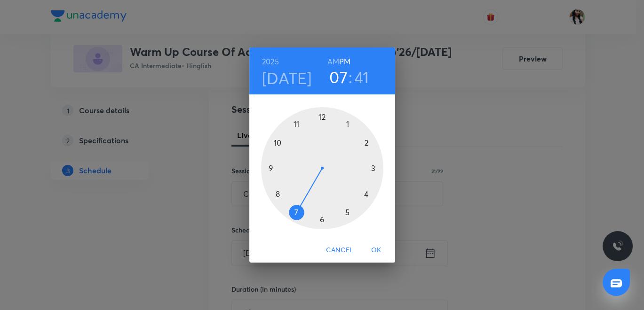
click at [332, 55] on h6 "AM" at bounding box center [333, 61] width 12 height 13
click at [270, 166] on div at bounding box center [322, 168] width 122 height 122
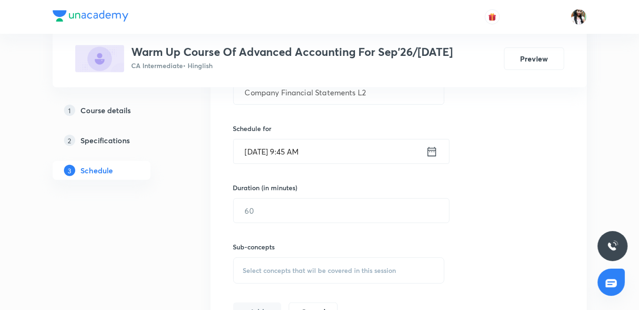
scroll to position [281, 0]
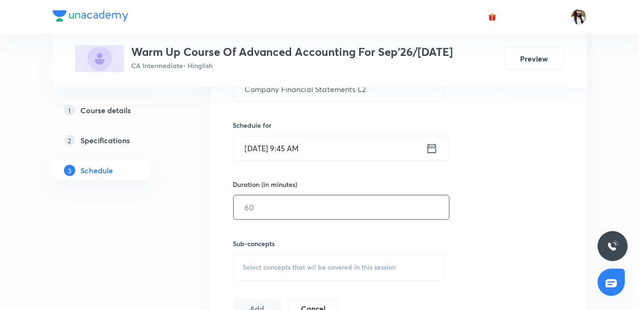
click at [284, 210] on input "text" at bounding box center [341, 208] width 215 height 24
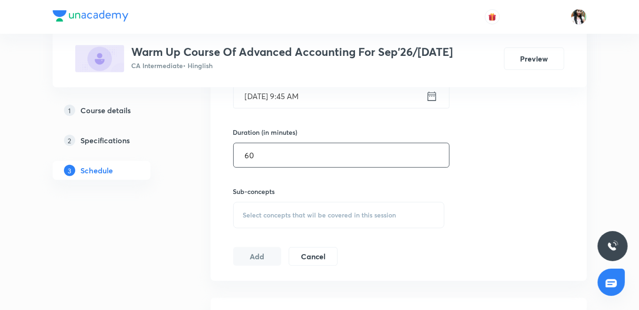
type input "60"
click at [272, 213] on span "Select concepts that wil be covered in this session" at bounding box center [319, 216] width 153 height 8
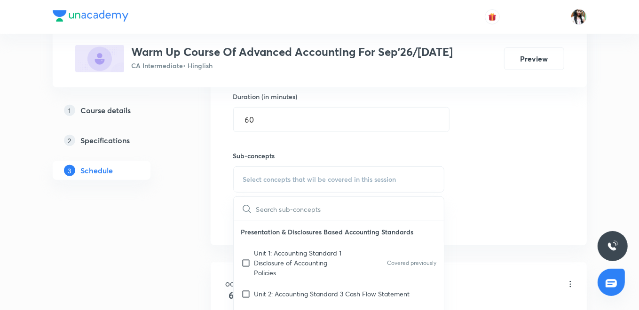
scroll to position [385, 0]
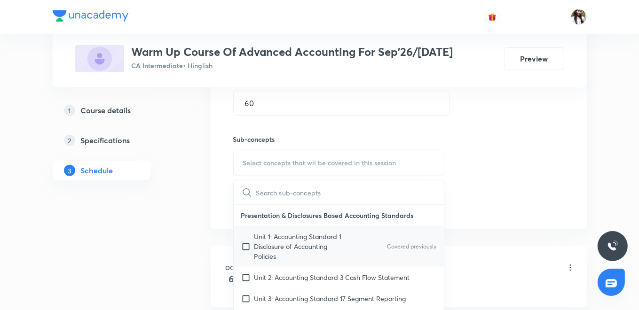
click at [268, 245] on p "Unit 1: Accounting Standard 1 Disclosure of Accounting Policies" at bounding box center [301, 247] width 95 height 30
checkbox input "true"
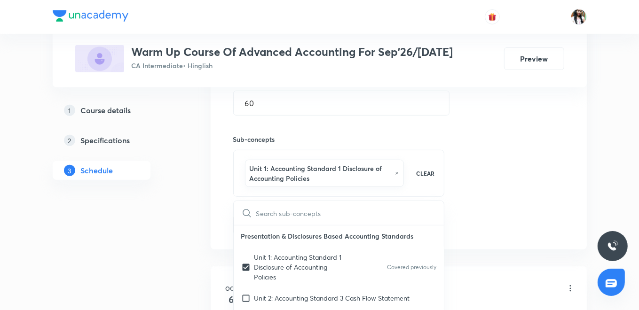
click at [218, 229] on div "Session 3 Live class Quiz Recorded classes Session title 31/99 Company Financia…" at bounding box center [399, 63] width 376 height 371
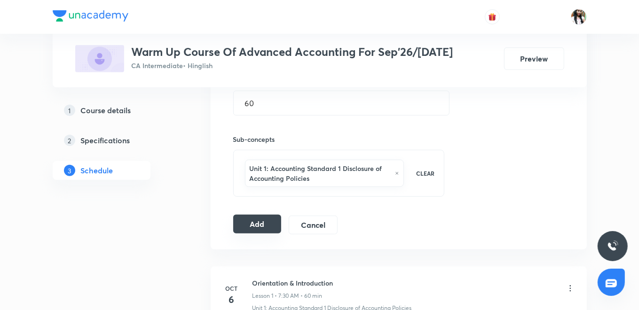
click at [254, 216] on button "Add" at bounding box center [257, 224] width 48 height 19
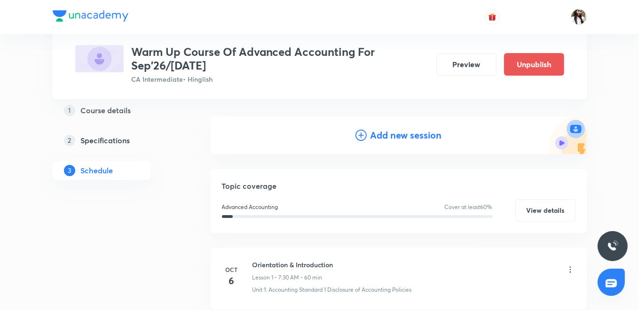
click at [385, 135] on h4 "Add new session" at bounding box center [405, 135] width 71 height 14
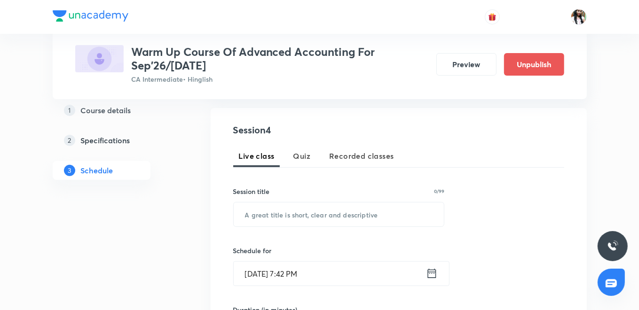
scroll to position [240, 0]
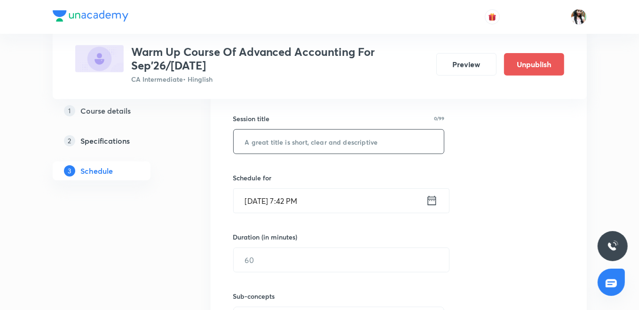
paste input "Company Financial Statements L3"
type input "Company Financial Statements L3"
click at [431, 198] on icon at bounding box center [431, 200] width 8 height 9
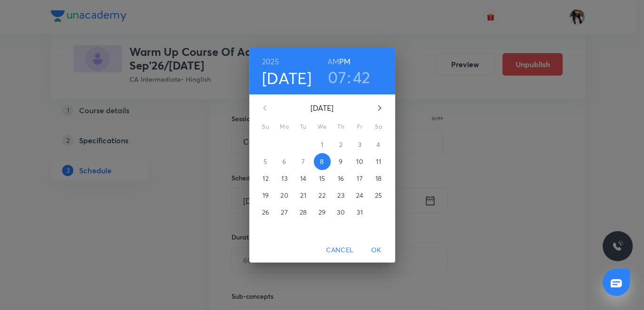
click at [377, 162] on p "11" at bounding box center [378, 161] width 5 height 9
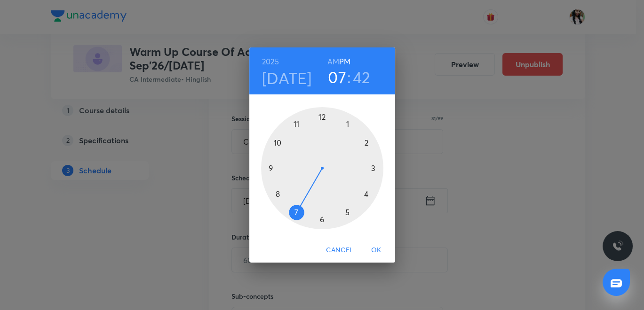
click at [332, 55] on div "2025 Oct 11 07 : 42 AM PM" at bounding box center [322, 70] width 146 height 47
click at [333, 59] on h6 "AM" at bounding box center [333, 61] width 12 height 13
click at [266, 164] on div at bounding box center [322, 168] width 122 height 122
click at [268, 165] on div at bounding box center [322, 168] width 122 height 122
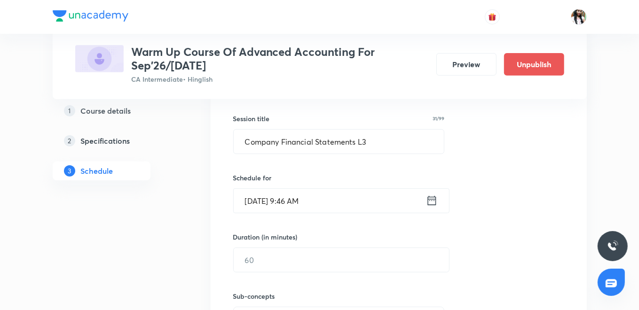
click at [436, 199] on icon at bounding box center [431, 200] width 8 height 9
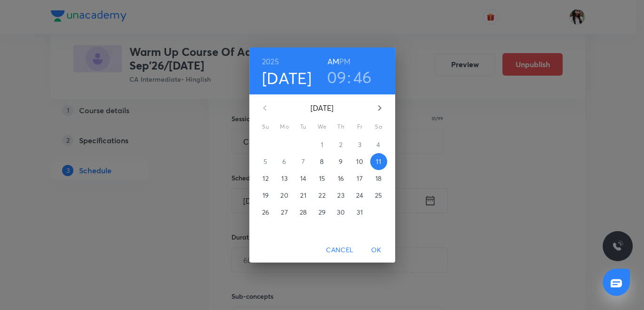
click at [364, 75] on h3 "46" at bounding box center [362, 77] width 19 height 20
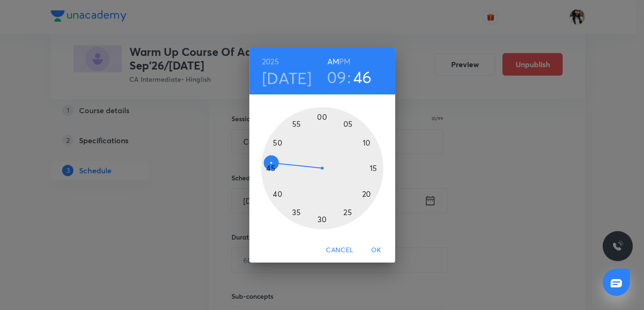
click at [272, 167] on div at bounding box center [322, 168] width 122 height 122
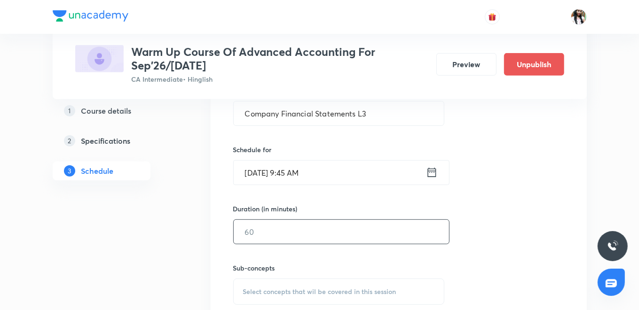
scroll to position [292, 0]
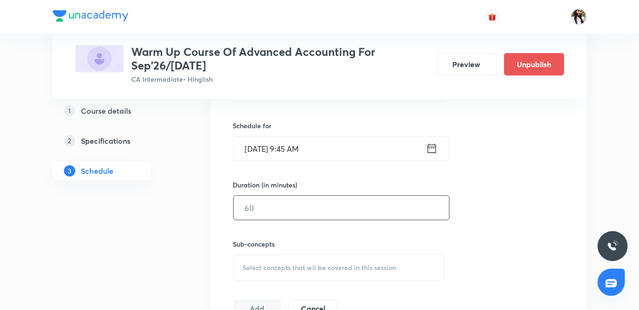
click at [311, 212] on input "text" at bounding box center [341, 208] width 215 height 24
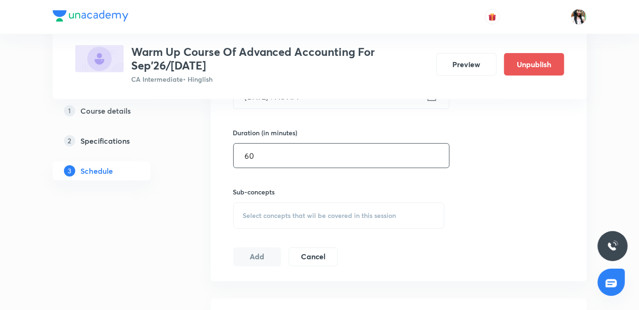
type input "60"
click at [310, 208] on div "Select concepts that wil be covered in this session" at bounding box center [339, 216] width 212 height 26
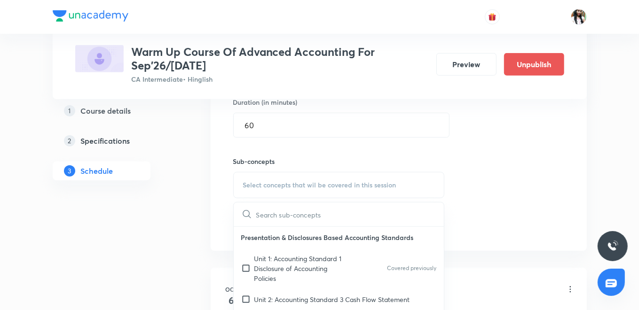
scroll to position [448, 0]
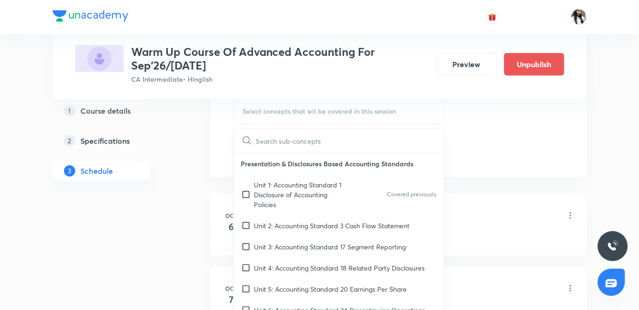
click at [272, 192] on p "Unit 1: Accounting Standard 1 Disclosure of Accounting Policies" at bounding box center [301, 195] width 95 height 30
checkbox input "true"
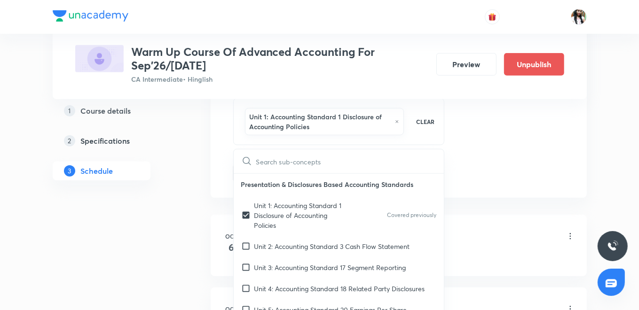
click at [212, 177] on div "Session 4 Live class Quiz Recorded classes Session title 31/99 Company Financia…" at bounding box center [399, 12] width 376 height 371
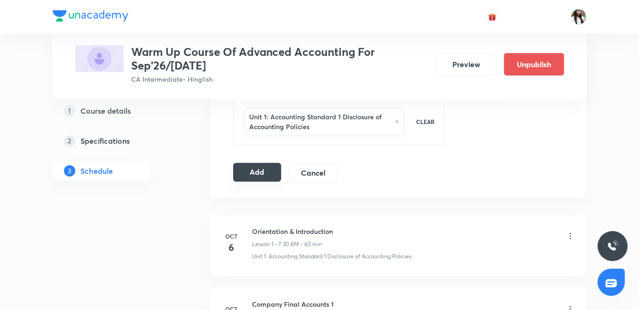
click at [256, 168] on button "Add" at bounding box center [257, 172] width 48 height 19
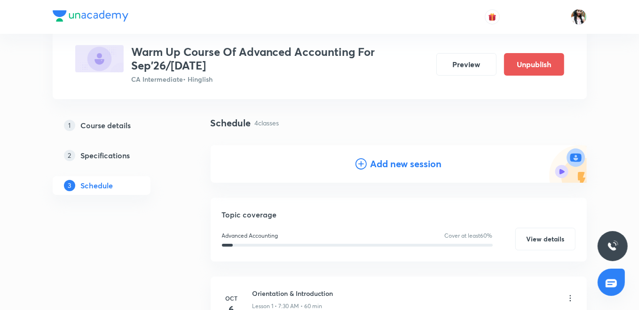
click at [368, 161] on div "Add new session" at bounding box center [398, 164] width 86 height 14
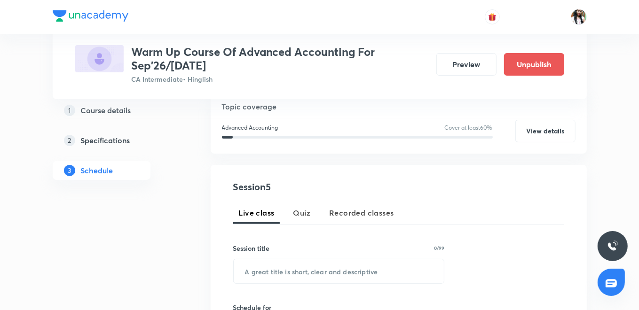
scroll to position [159, 0]
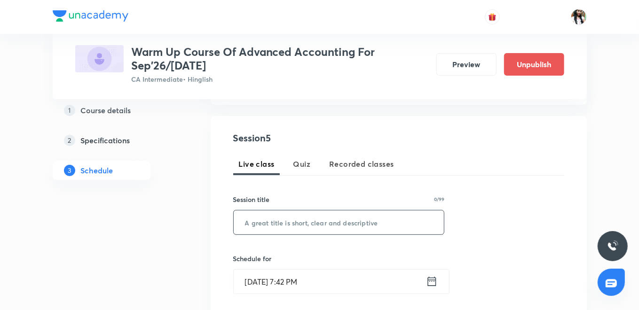
paste input "Company Financial Statements L4"
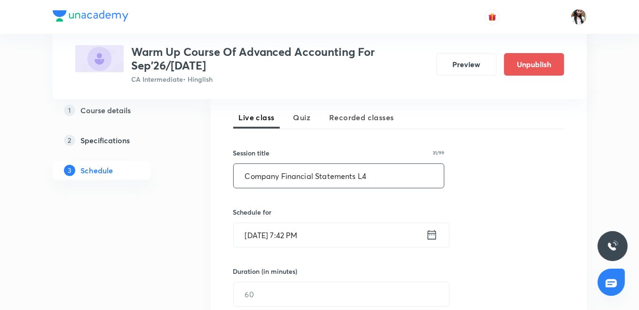
scroll to position [263, 0]
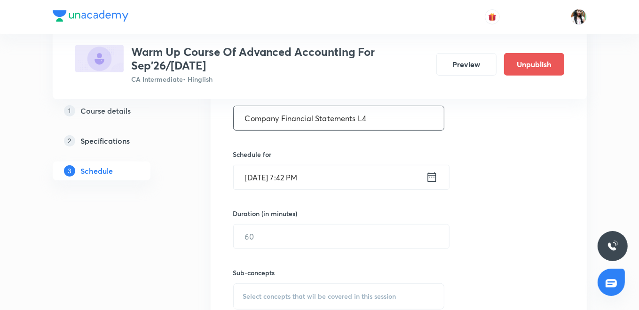
type input "Company Financial Statements L4"
click at [429, 177] on icon at bounding box center [432, 177] width 12 height 13
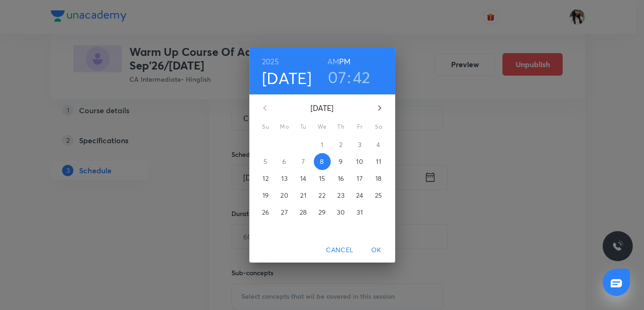
click at [304, 177] on p "14" at bounding box center [303, 178] width 6 height 9
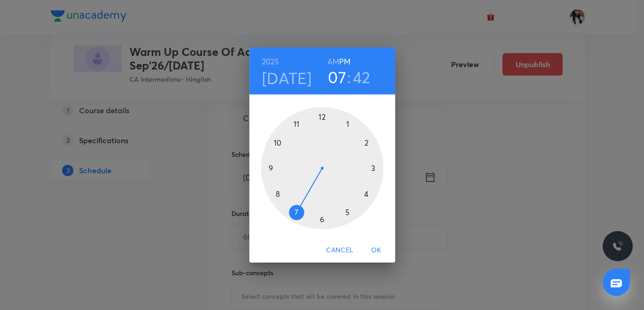
click at [334, 60] on h6 "AM" at bounding box center [333, 61] width 12 height 13
click at [271, 167] on div at bounding box center [322, 168] width 122 height 122
click at [270, 166] on div at bounding box center [322, 168] width 122 height 122
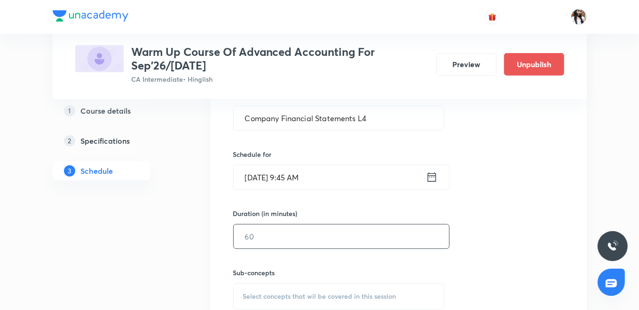
click at [287, 232] on input "text" at bounding box center [341, 237] width 215 height 24
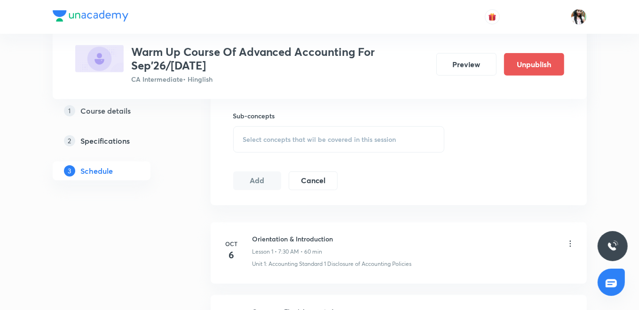
type input "60"
click at [297, 141] on span "Select concepts that wil be covered in this session" at bounding box center [319, 140] width 153 height 8
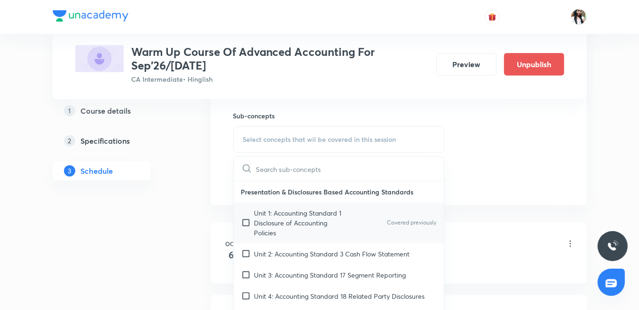
click at [284, 234] on p "Unit 1: Accounting Standard 1 Disclosure of Accounting Policies" at bounding box center [301, 223] width 95 height 30
checkbox input "true"
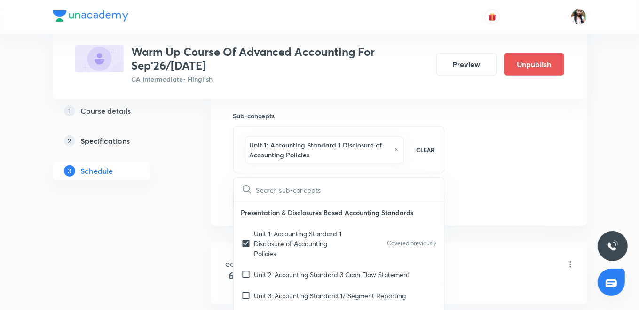
click at [222, 195] on div "Session 5 Live class Quiz Recorded classes Session title 31/99 Company Financia…" at bounding box center [399, 40] width 376 height 371
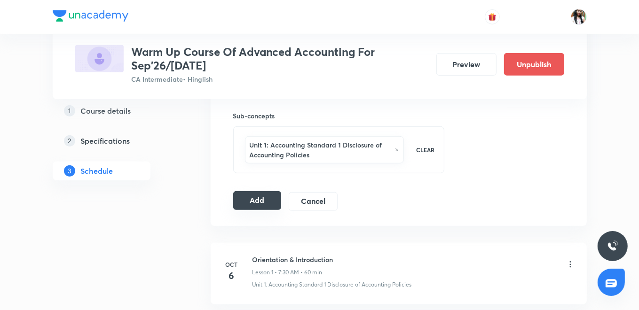
click at [257, 205] on button "Add" at bounding box center [257, 200] width 48 height 19
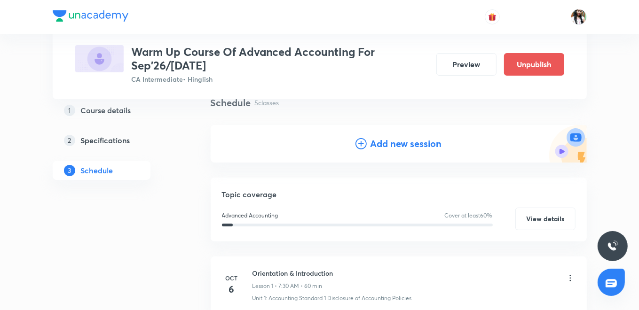
click at [372, 139] on h4 "Add new session" at bounding box center [405, 144] width 71 height 14
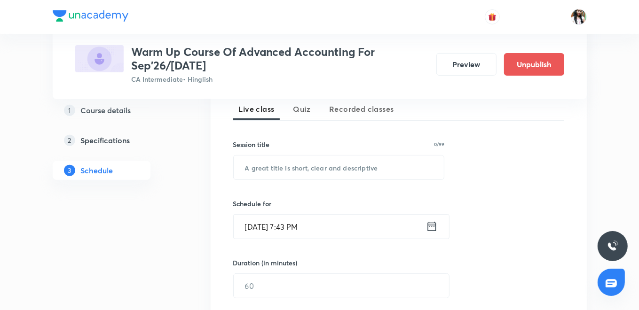
scroll to position [231, 0]
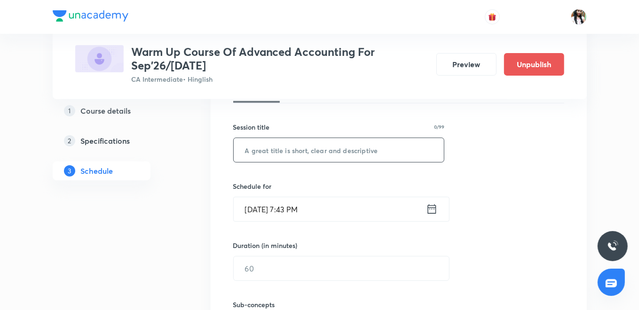
paste input "Company Financial Statements L5"
type input "Company Financial Statements L5"
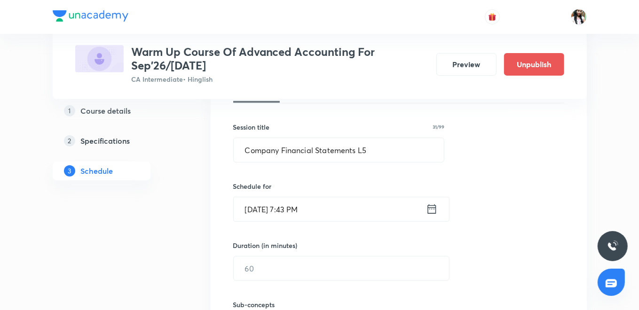
click at [432, 208] on icon at bounding box center [432, 209] width 12 height 13
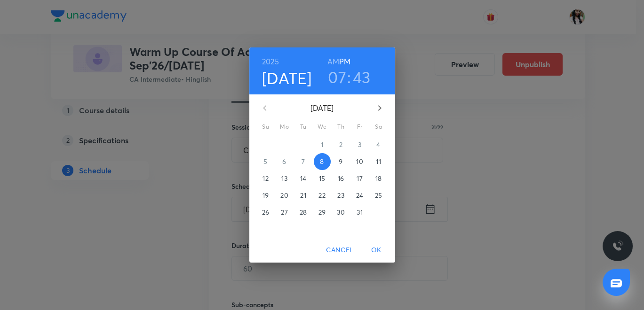
click at [342, 179] on p "16" at bounding box center [341, 178] width 6 height 9
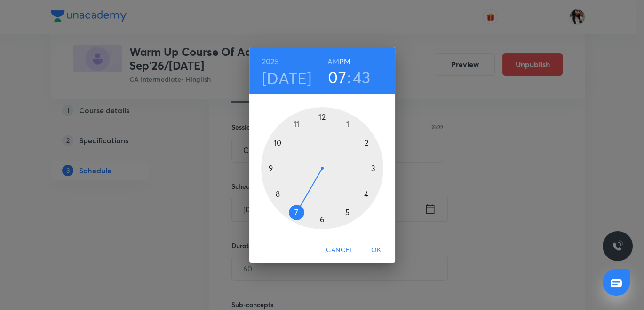
click at [332, 58] on h6 "AM" at bounding box center [333, 61] width 12 height 13
click at [268, 168] on div at bounding box center [322, 168] width 122 height 122
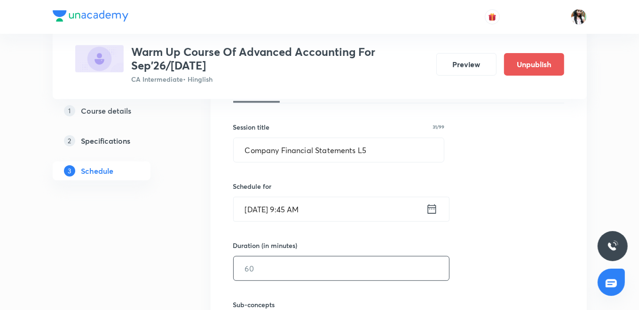
click at [288, 272] on input "text" at bounding box center [341, 269] width 215 height 24
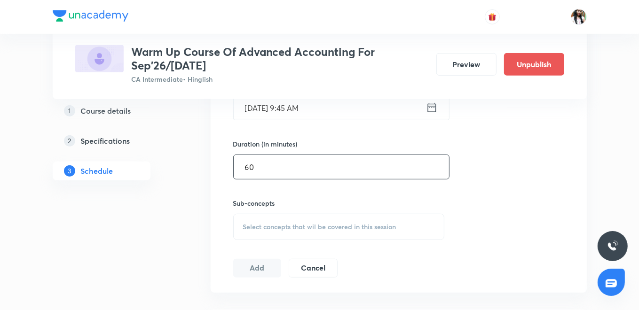
scroll to position [336, 0]
type input "60"
click at [288, 222] on span "Select concepts that wil be covered in this session" at bounding box center [319, 224] width 153 height 8
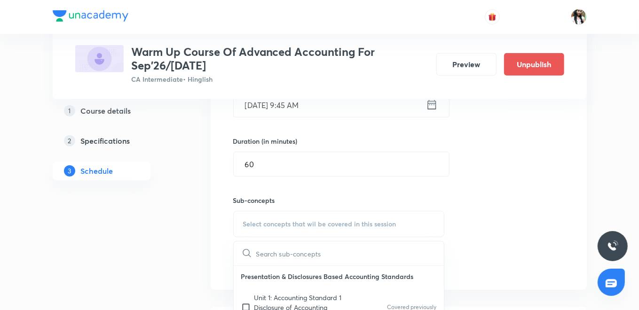
click at [260, 298] on p "Unit 1: Accounting Standard 1 Disclosure of Accounting Policies" at bounding box center [301, 308] width 95 height 30
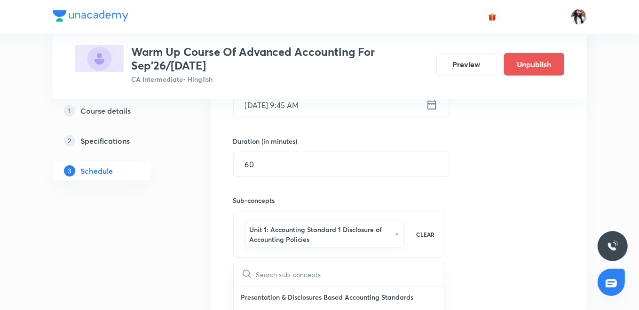
checkbox input "true"
click at [219, 267] on div "Session 6 Live class Quiz Recorded classes Session title 31/99 Company Financia…" at bounding box center [399, 124] width 376 height 371
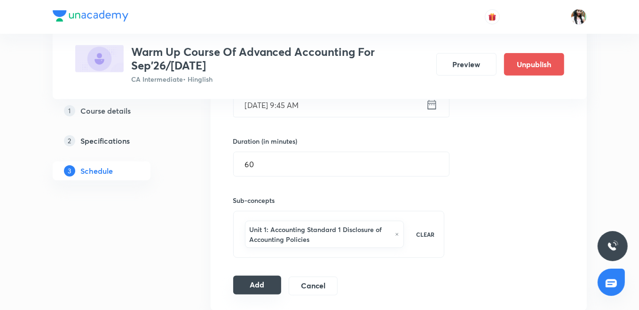
click at [254, 285] on button "Add" at bounding box center [257, 285] width 48 height 19
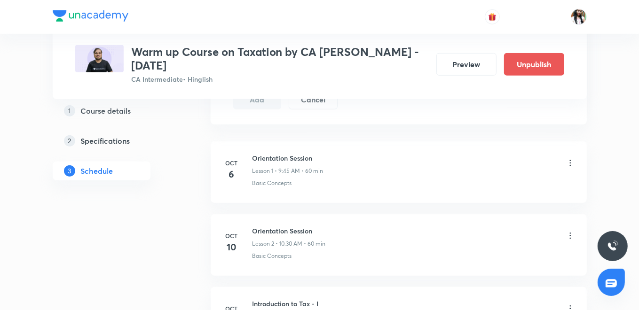
scroll to position [553, 0]
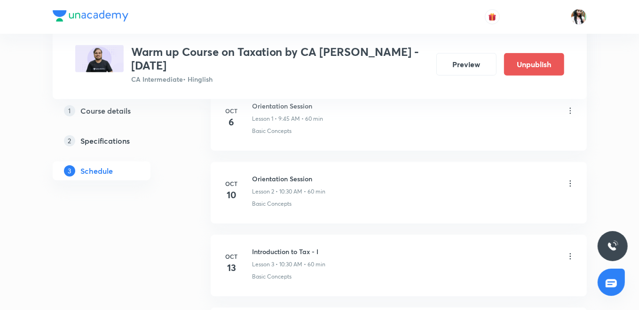
click at [289, 252] on h6 "Introduction to Tax - I" at bounding box center [288, 252] width 73 height 10
click at [289, 251] on h6 "Introduction to Tax - I" at bounding box center [288, 252] width 73 height 10
copy h6 "Introduction to Tax - I"
click at [571, 181] on icon at bounding box center [570, 183] width 9 height 9
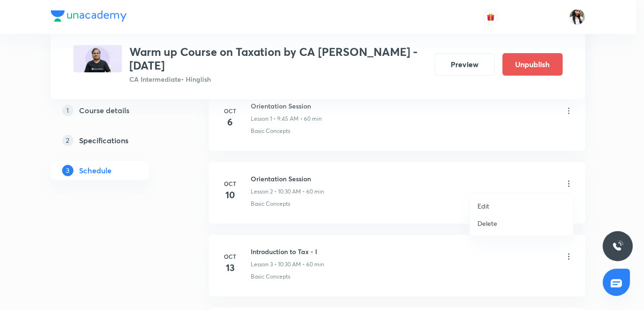
click at [486, 204] on p "Edit" at bounding box center [483, 206] width 12 height 10
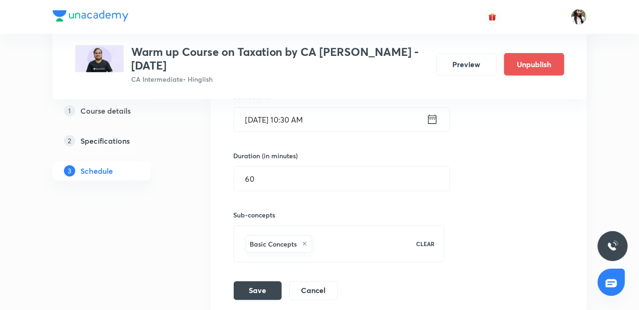
scroll to position [345, 0]
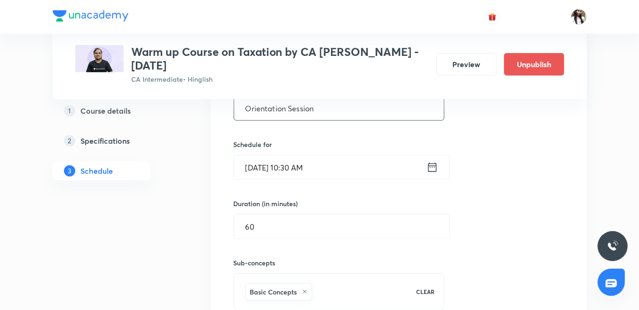
click at [306, 108] on input "Orientation Session" at bounding box center [339, 108] width 210 height 24
paste input "Introduction to Tax - I"
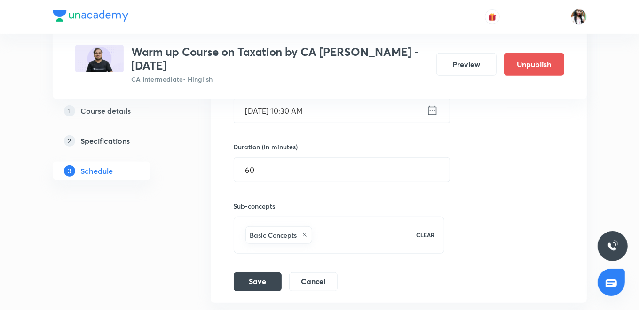
scroll to position [501, 0]
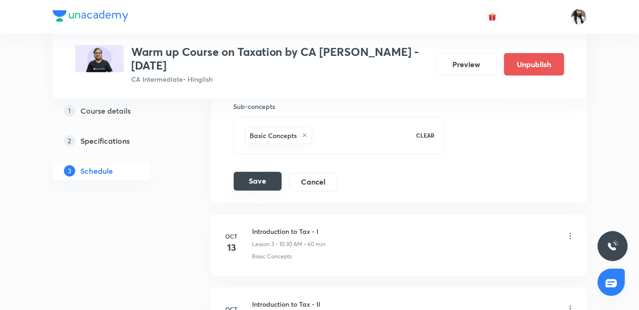
type input "Introduction to Tax - I"
click at [259, 180] on button "Save" at bounding box center [258, 181] width 48 height 19
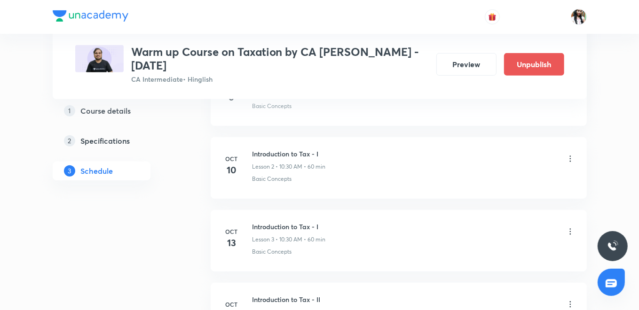
scroll to position [283, 0]
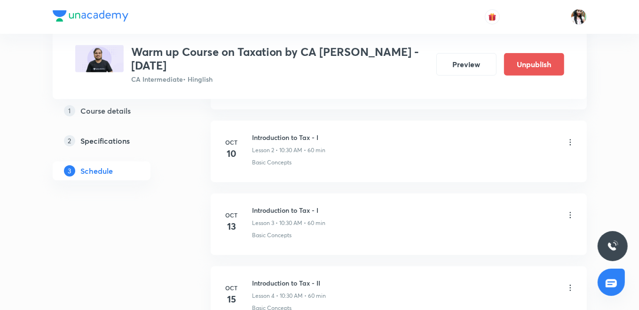
click at [571, 214] on icon at bounding box center [570, 215] width 9 height 9
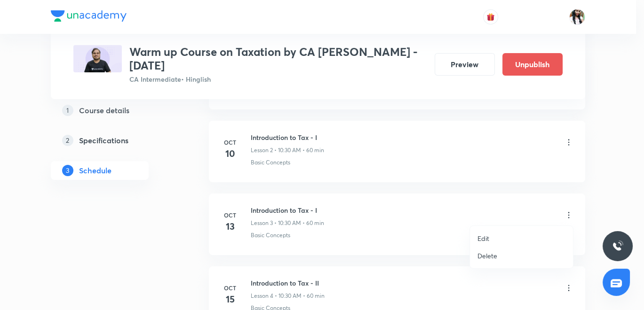
click at [486, 240] on p "Edit" at bounding box center [483, 239] width 12 height 10
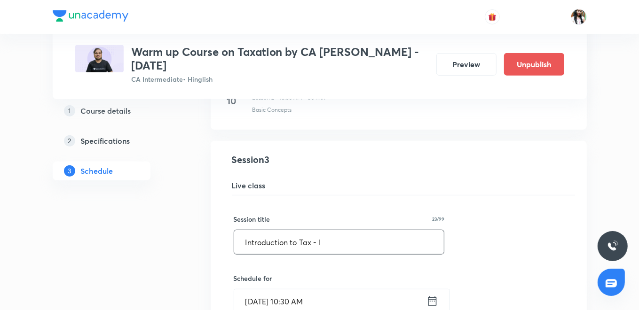
click at [346, 239] on input "Introduction to Tax - I" at bounding box center [339, 242] width 210 height 24
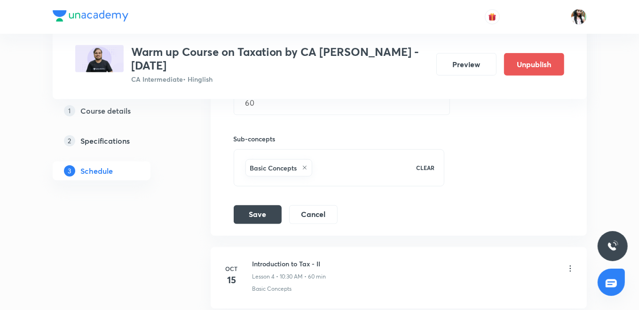
scroll to position [545, 0]
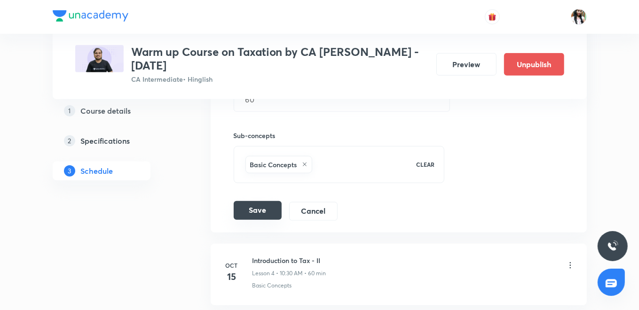
type input "Introduction to Tax - II"
click at [237, 206] on button "Save" at bounding box center [258, 210] width 48 height 19
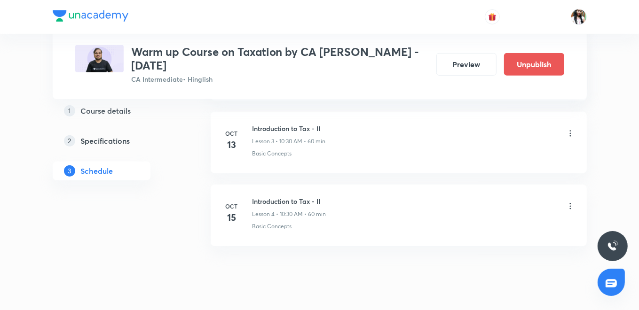
scroll to position [388, 0]
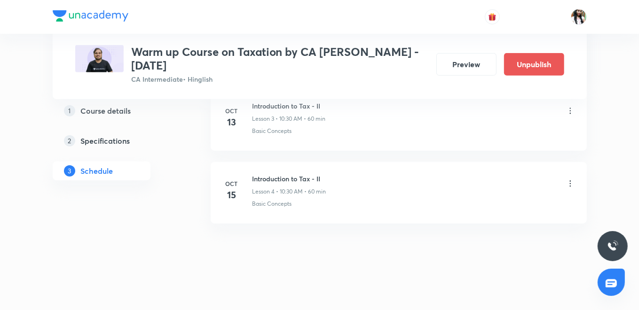
click at [570, 182] on icon at bounding box center [570, 183] width 9 height 9
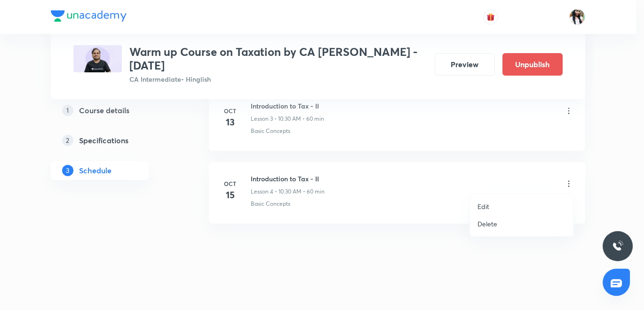
click at [488, 204] on li "Edit" at bounding box center [521, 206] width 103 height 17
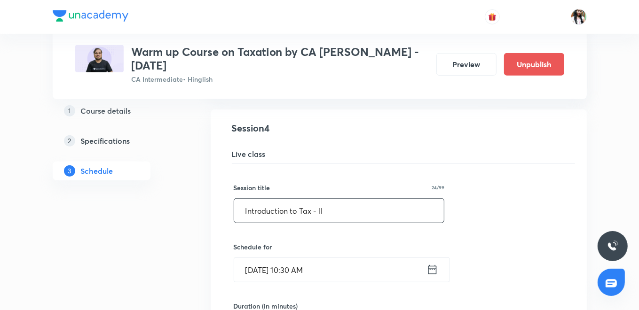
click at [348, 212] on input "Introduction to Tax - II" at bounding box center [339, 211] width 210 height 24
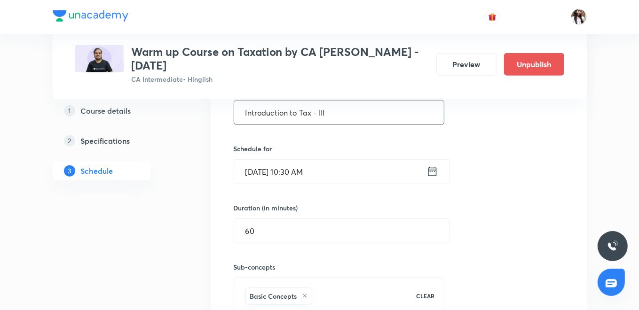
scroll to position [626, 0]
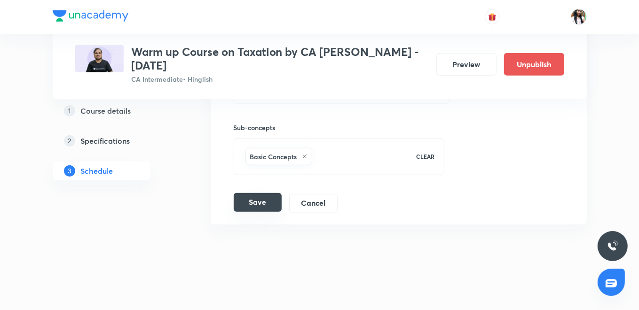
type input "Introduction to Tax - III"
click at [251, 200] on button "Save" at bounding box center [258, 202] width 48 height 19
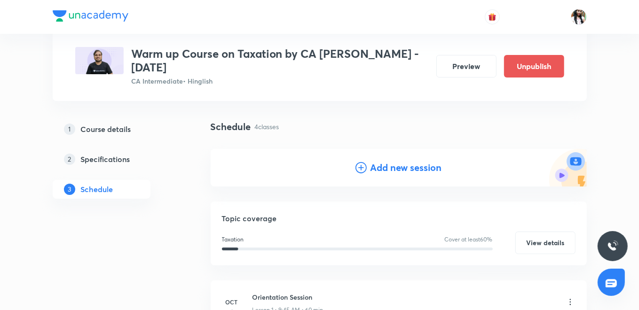
scroll to position [0, 0]
